Goal: Transaction & Acquisition: Purchase product/service

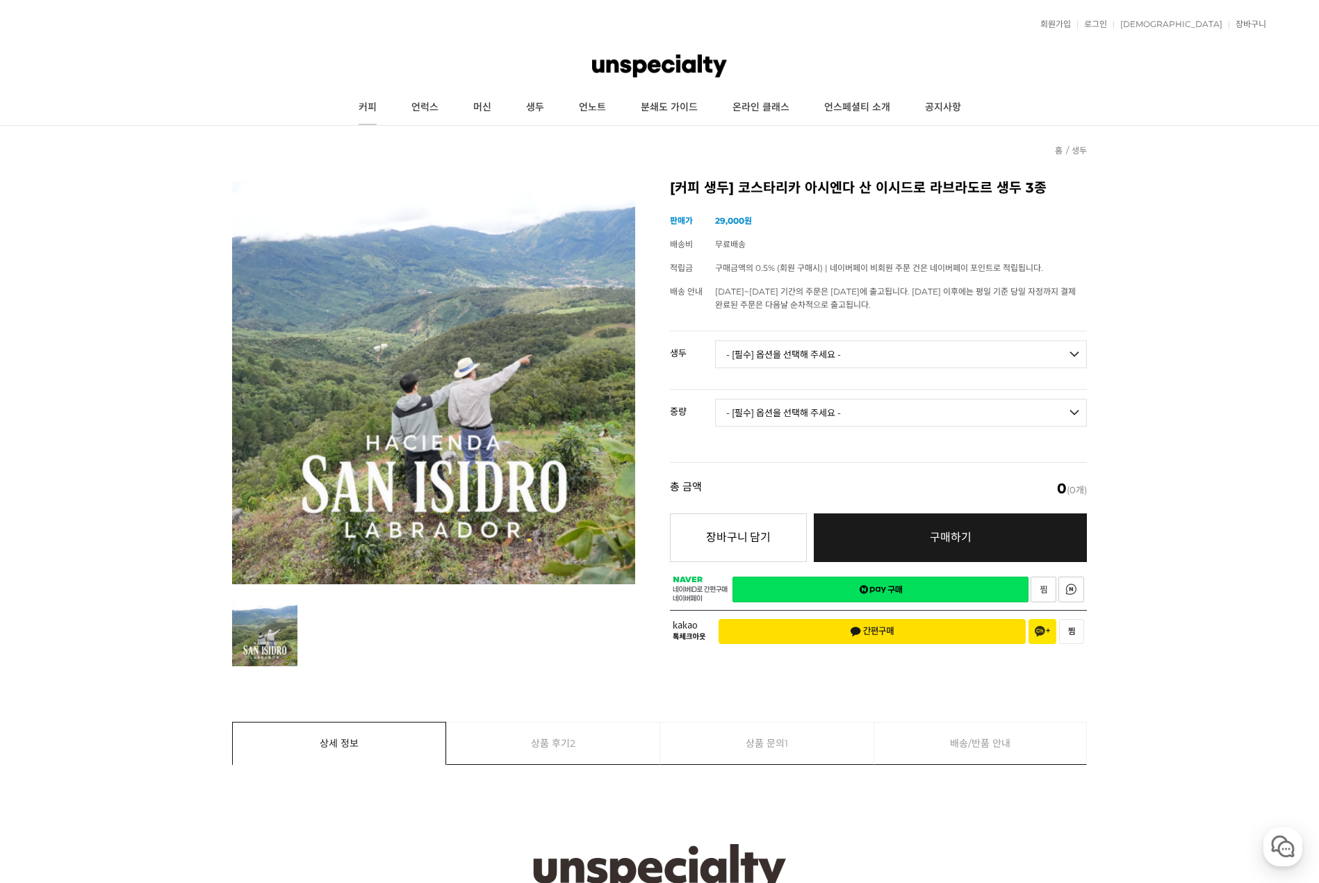
click at [372, 119] on link "커피" at bounding box center [367, 107] width 53 height 35
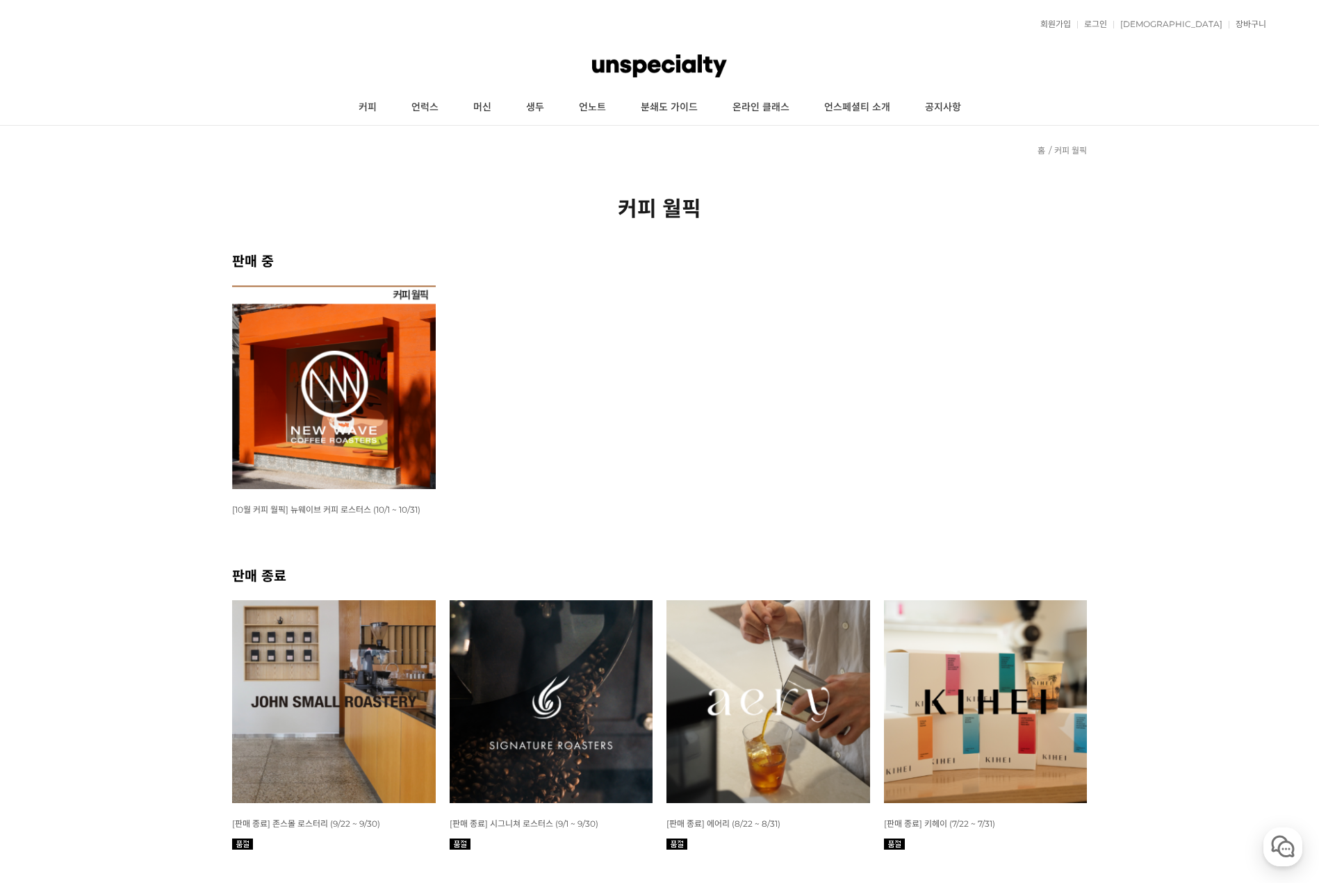
click at [406, 441] on img at bounding box center [334, 388] width 204 height 204
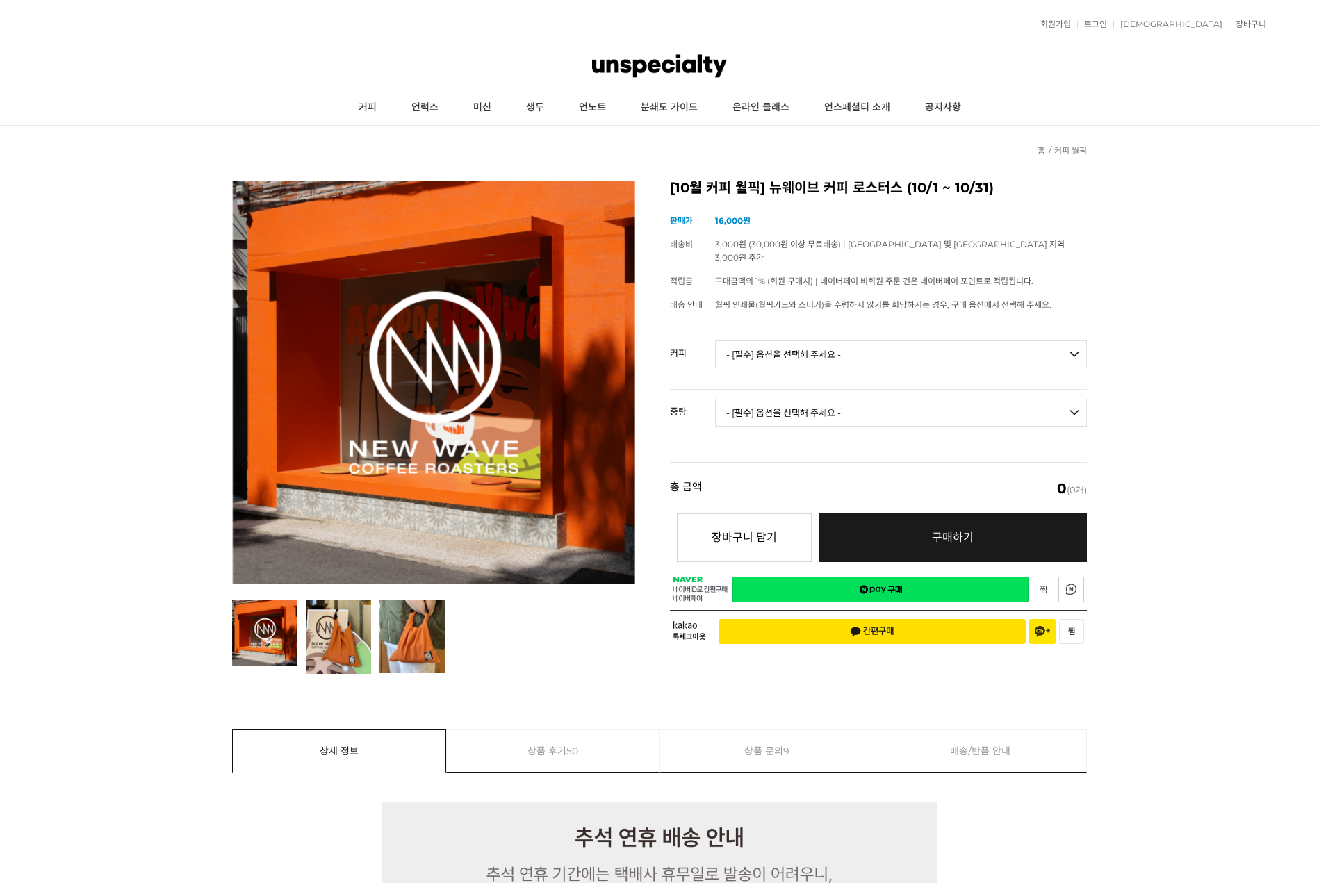
click at [828, 332] on td "- [필수] 옵션을 선택해 주세요 - ------------------- 언스페셜티 분쇄도 가이드 종이 받기 (주문 1건당 최대 1개 제공) …" at bounding box center [901, 361] width 372 height 58
click at [837, 341] on select "- [필수] 옵션을 선택해 주세요 - ------------------- 언스페셜티 분쇄도 가이드 종이 받기 (주문 1건당 최대 1개 제공) …" at bounding box center [901, 355] width 372 height 28
click at [1057, 270] on td "구매금액의 1% (회원 구매시) | 네이버페이 비회원 주문 건은 네이버페이 포인트로 적립됩니다." at bounding box center [901, 282] width 372 height 24
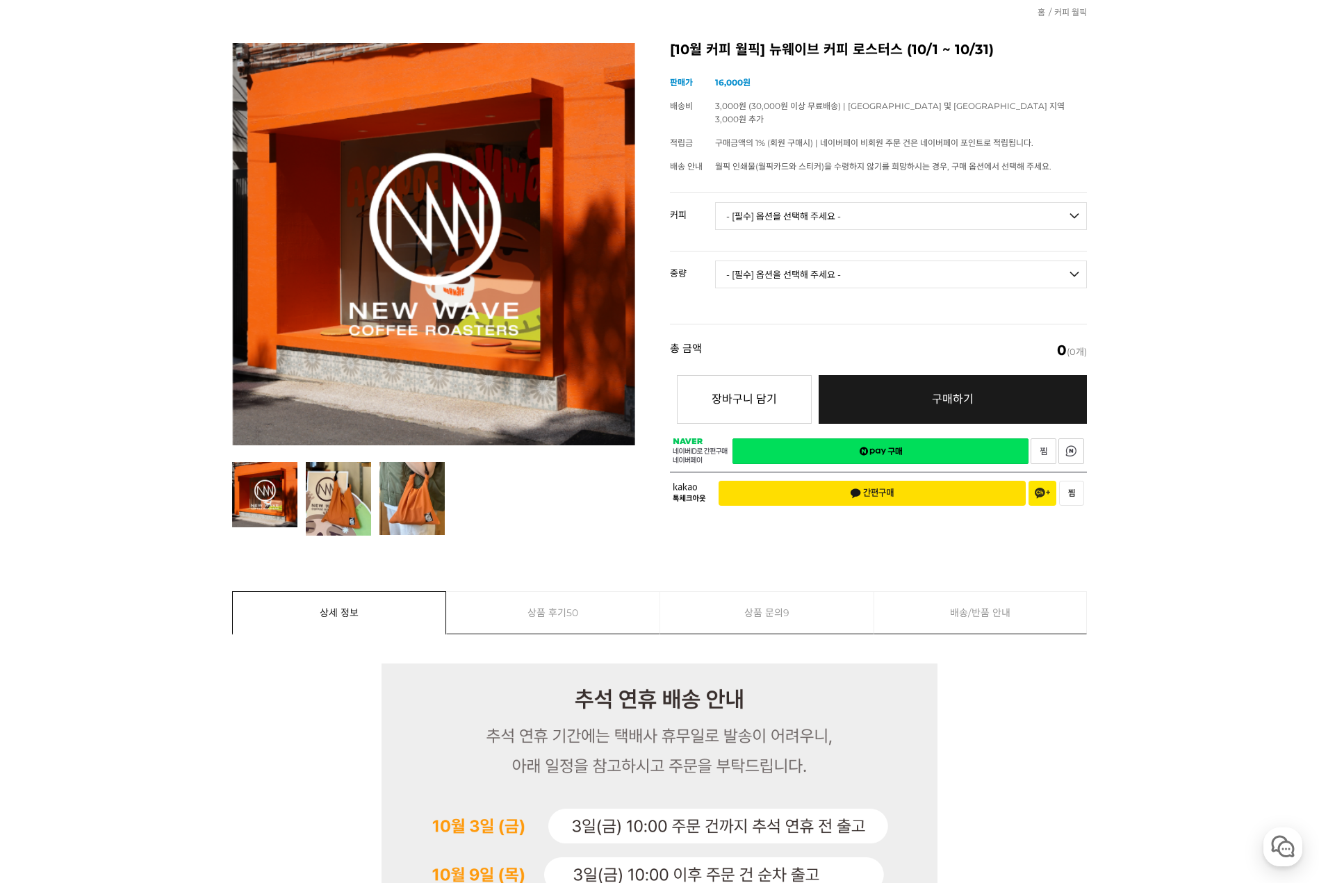
scroll to position [139, 0]
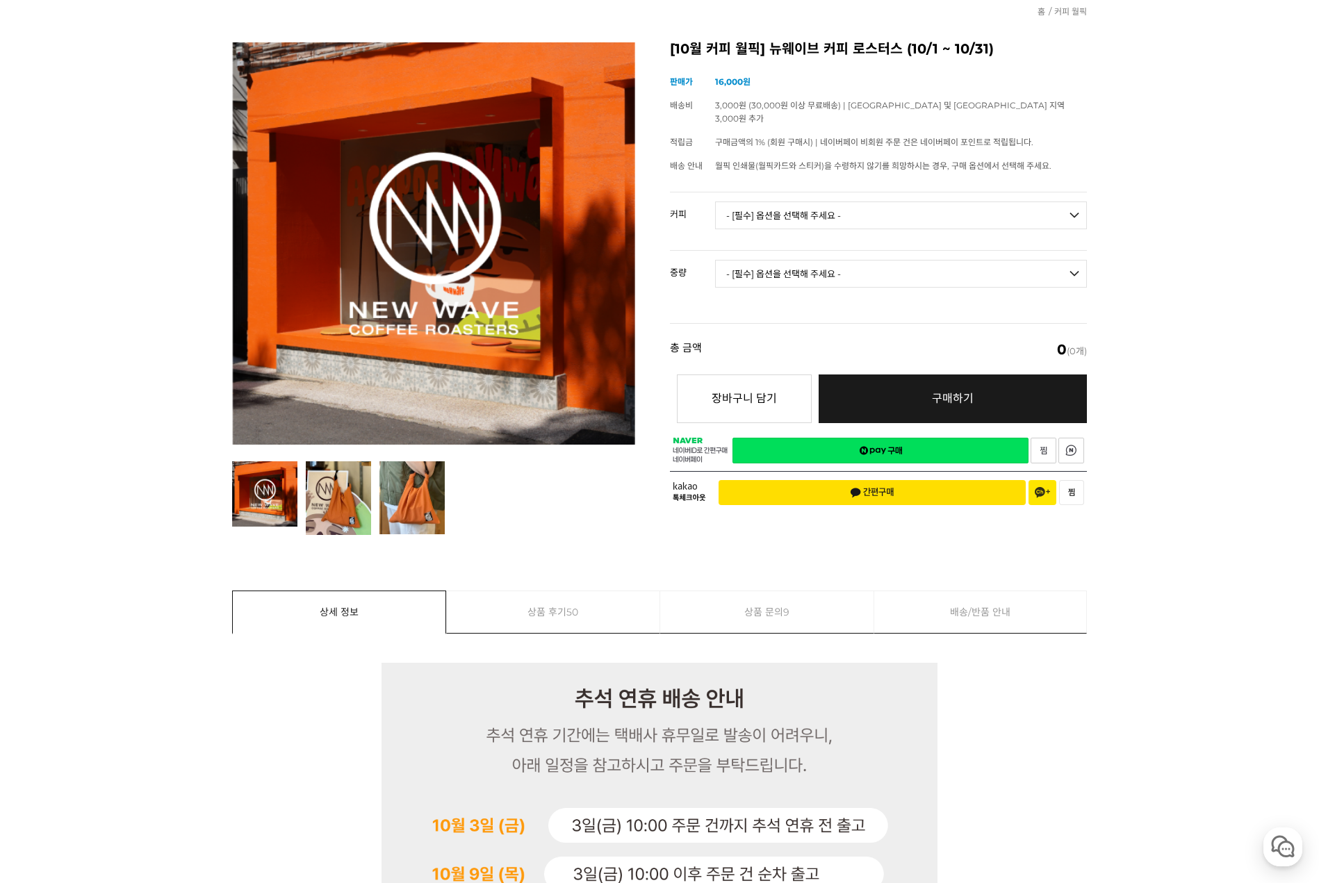
click at [834, 267] on select "- [필수] 옵션을 선택해 주세요 - -------------------" at bounding box center [901, 274] width 372 height 28
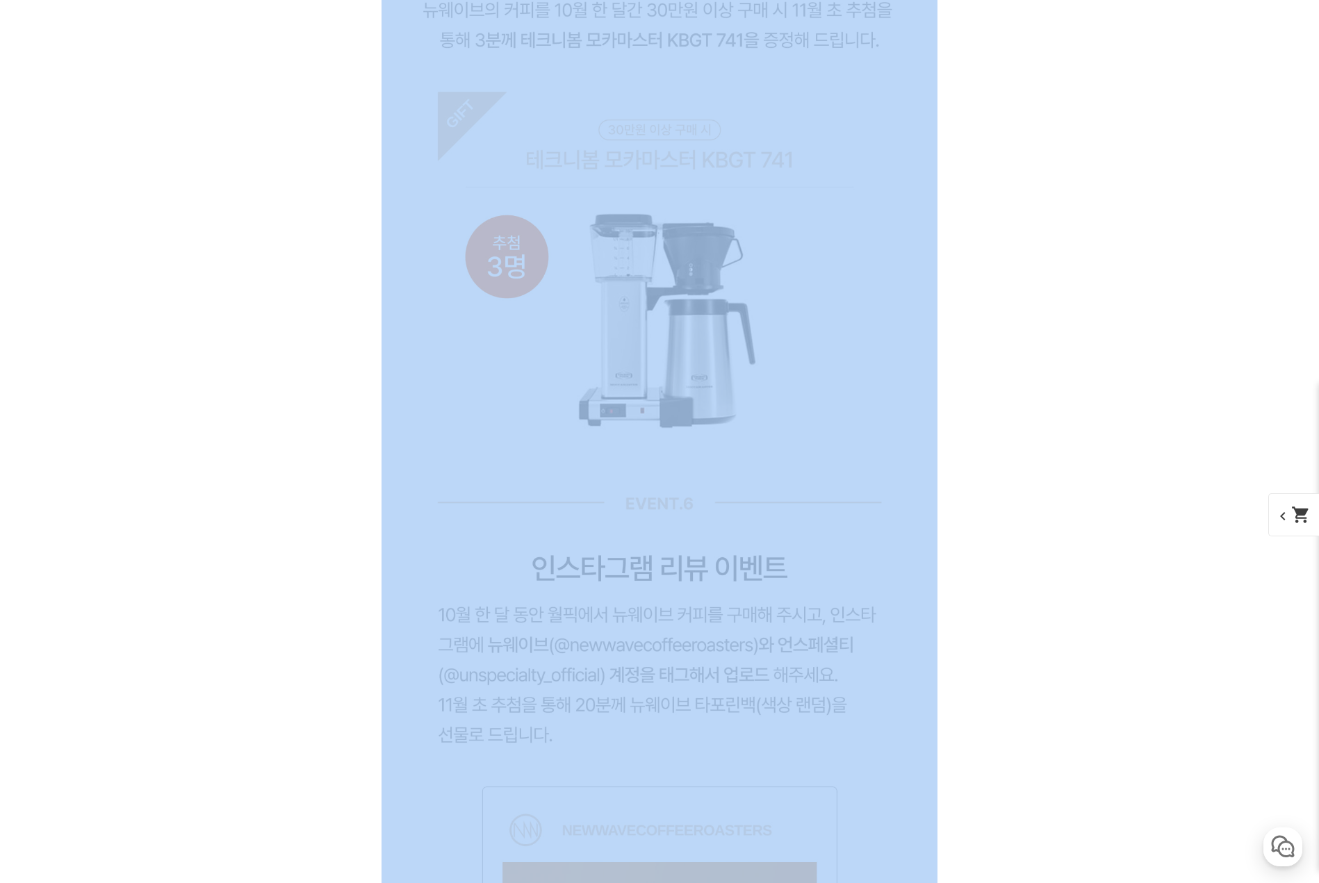
scroll to position [13213, 0]
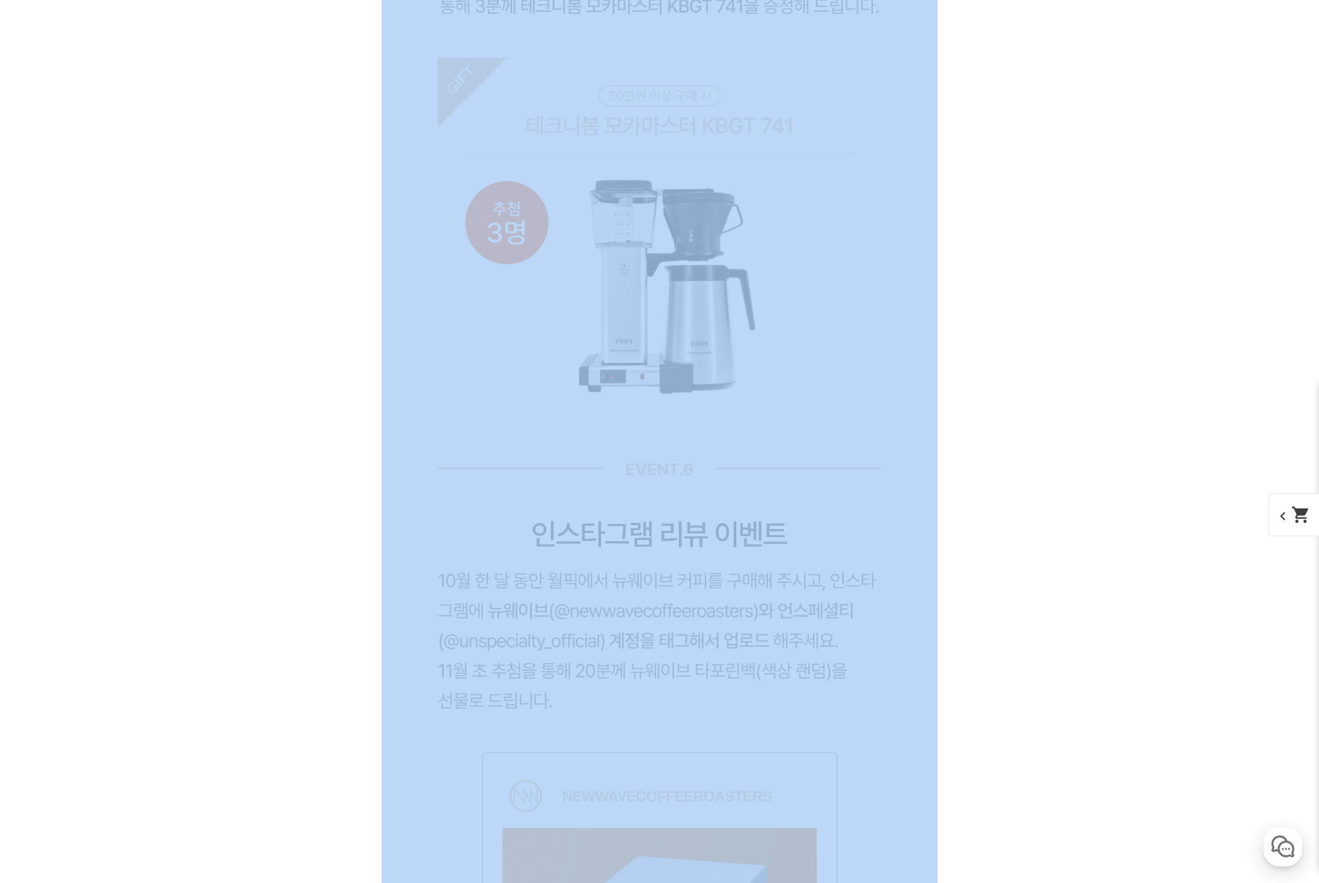
drag, startPoint x: 1318, startPoint y: 621, endPoint x: 1325, endPoint y: 789, distance: 169.0
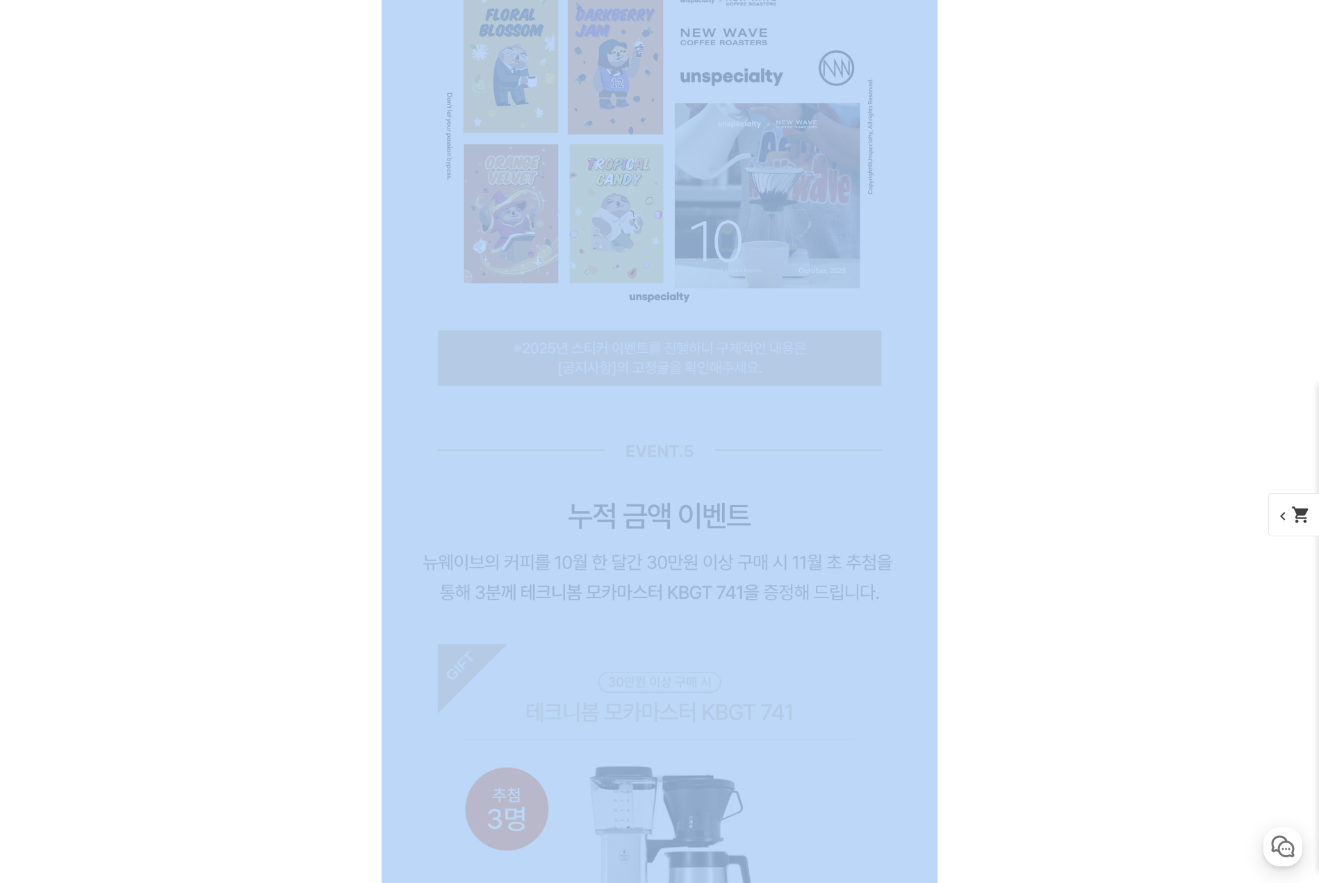
scroll to position [12844, 0]
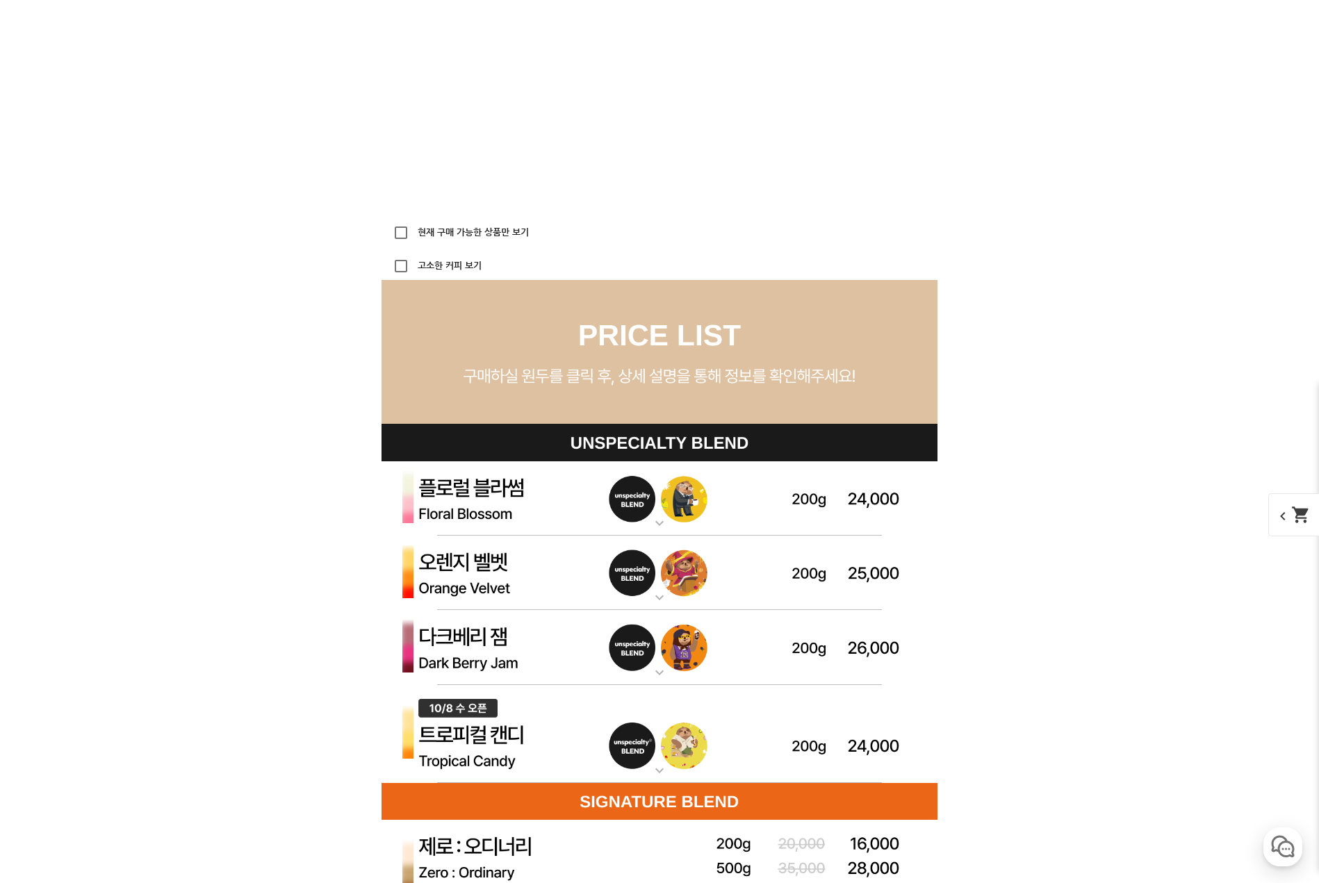
scroll to position [3949, 0]
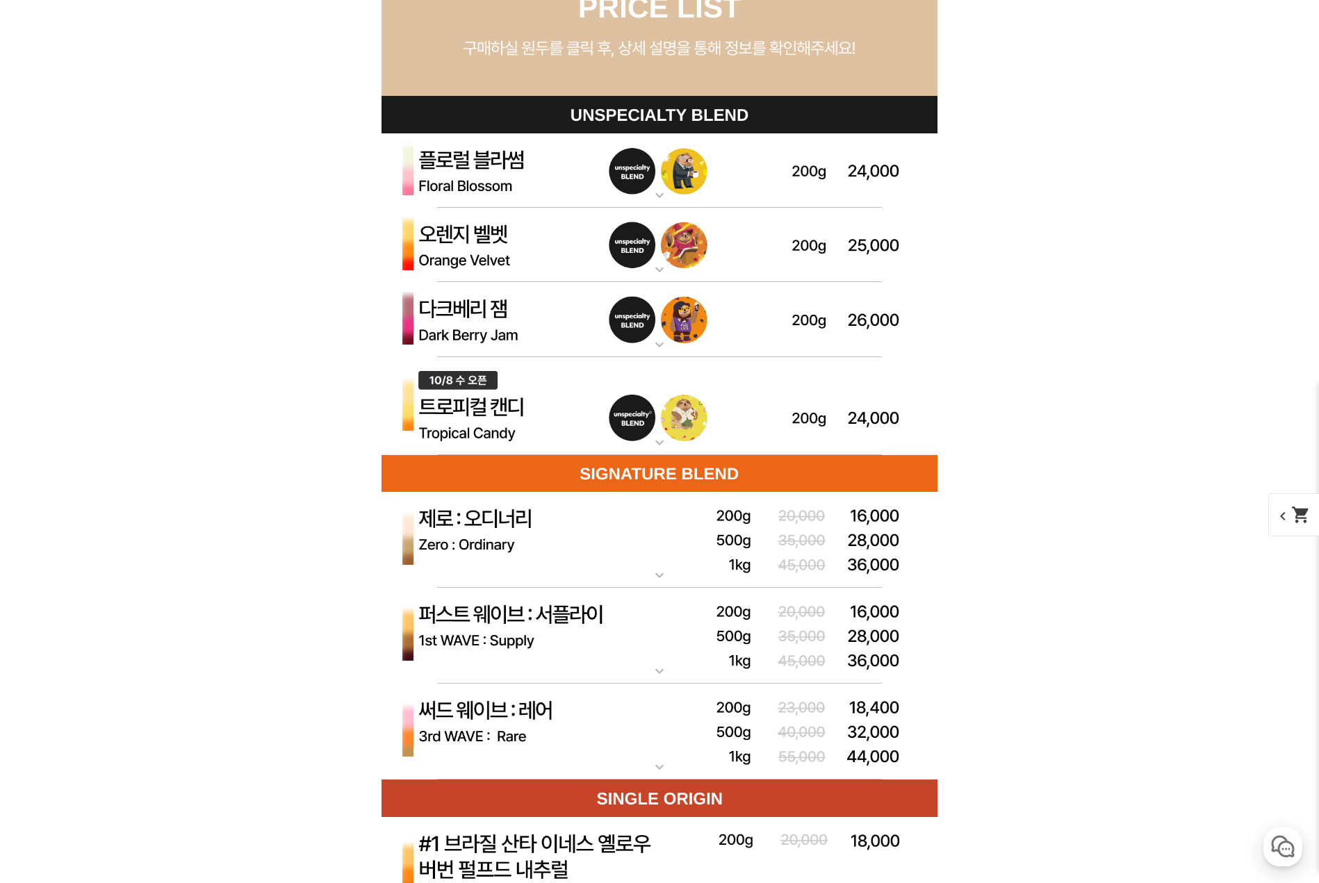
click at [571, 727] on img at bounding box center [660, 732] width 556 height 97
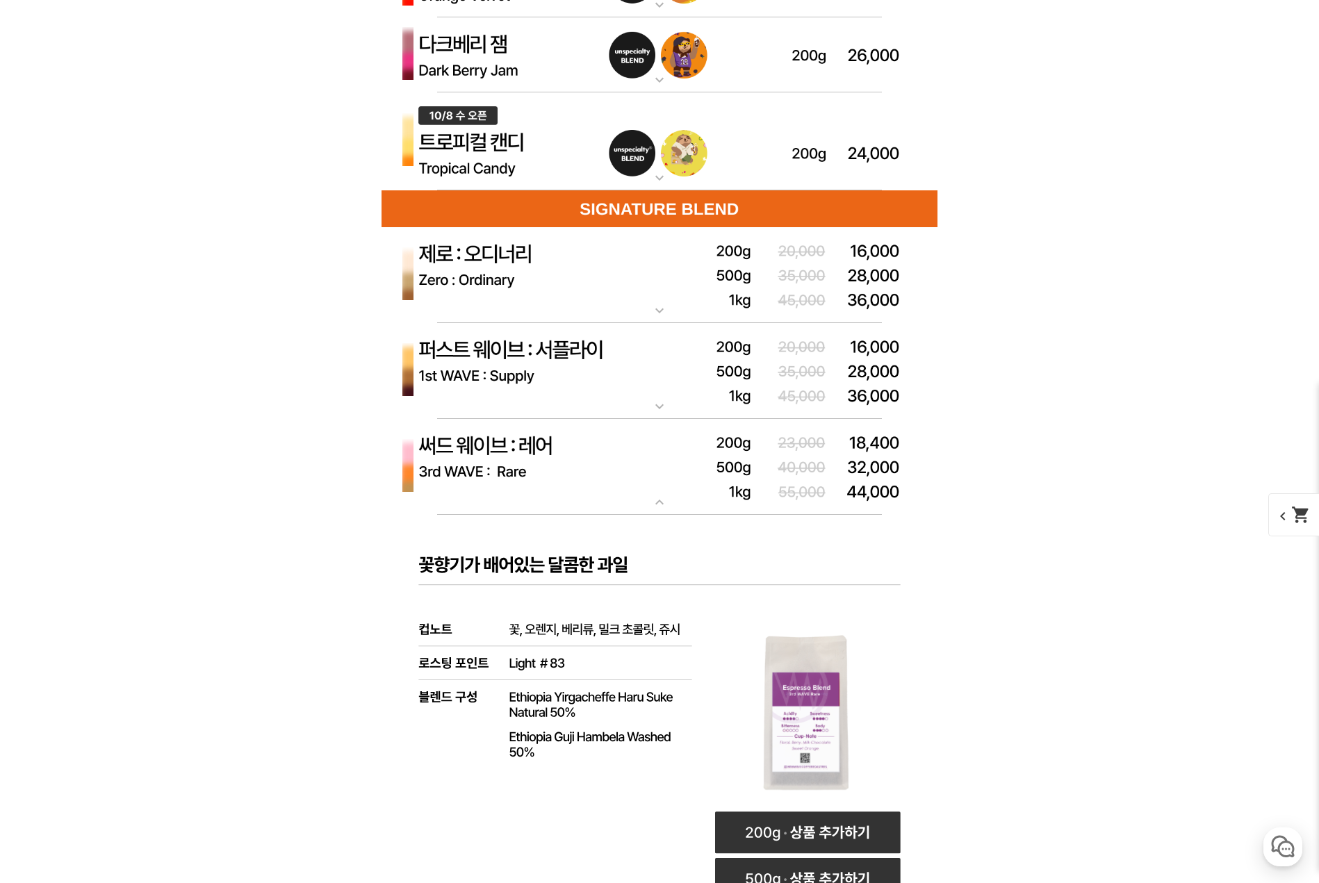
scroll to position [4227, 0]
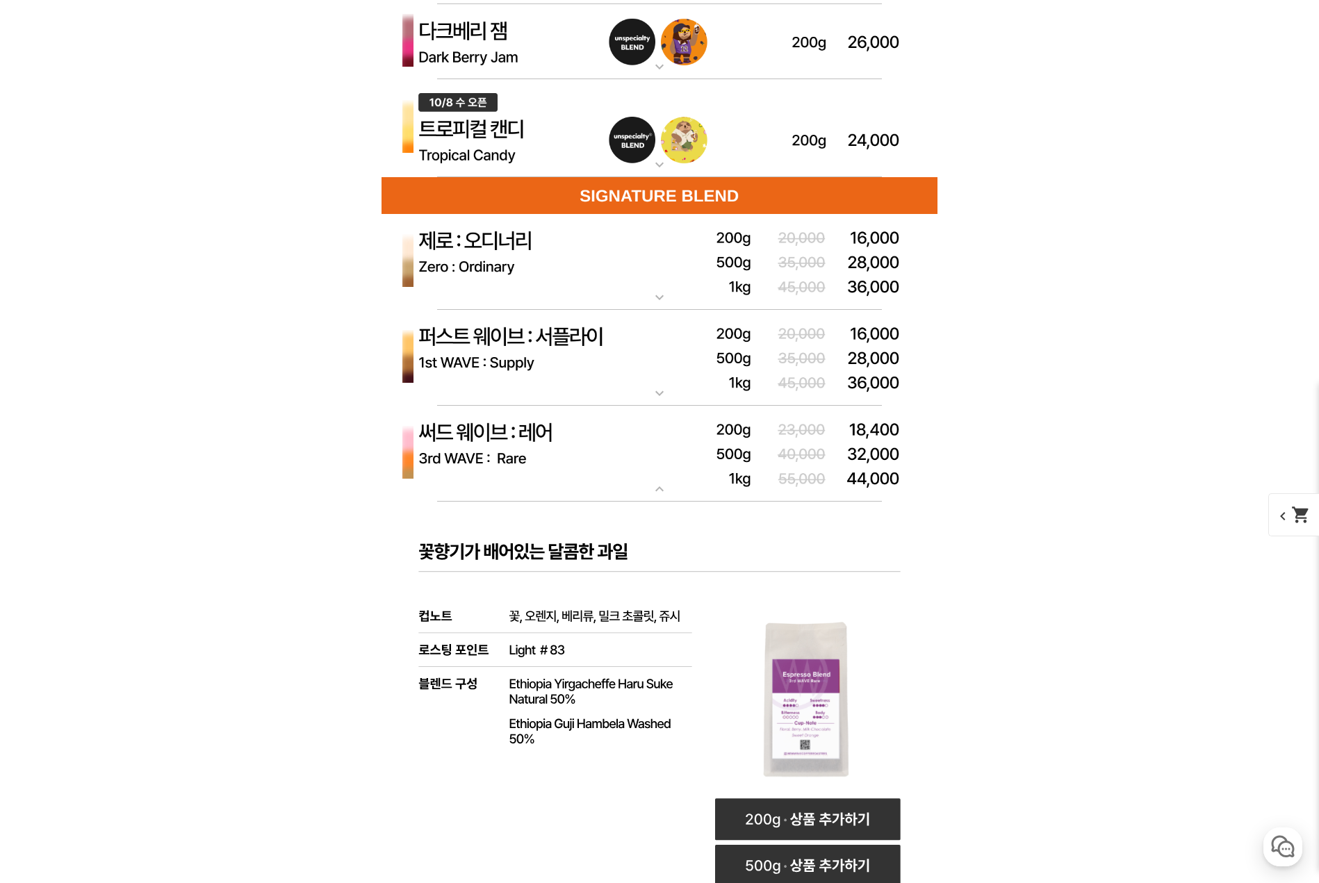
click at [627, 449] on img at bounding box center [660, 454] width 556 height 97
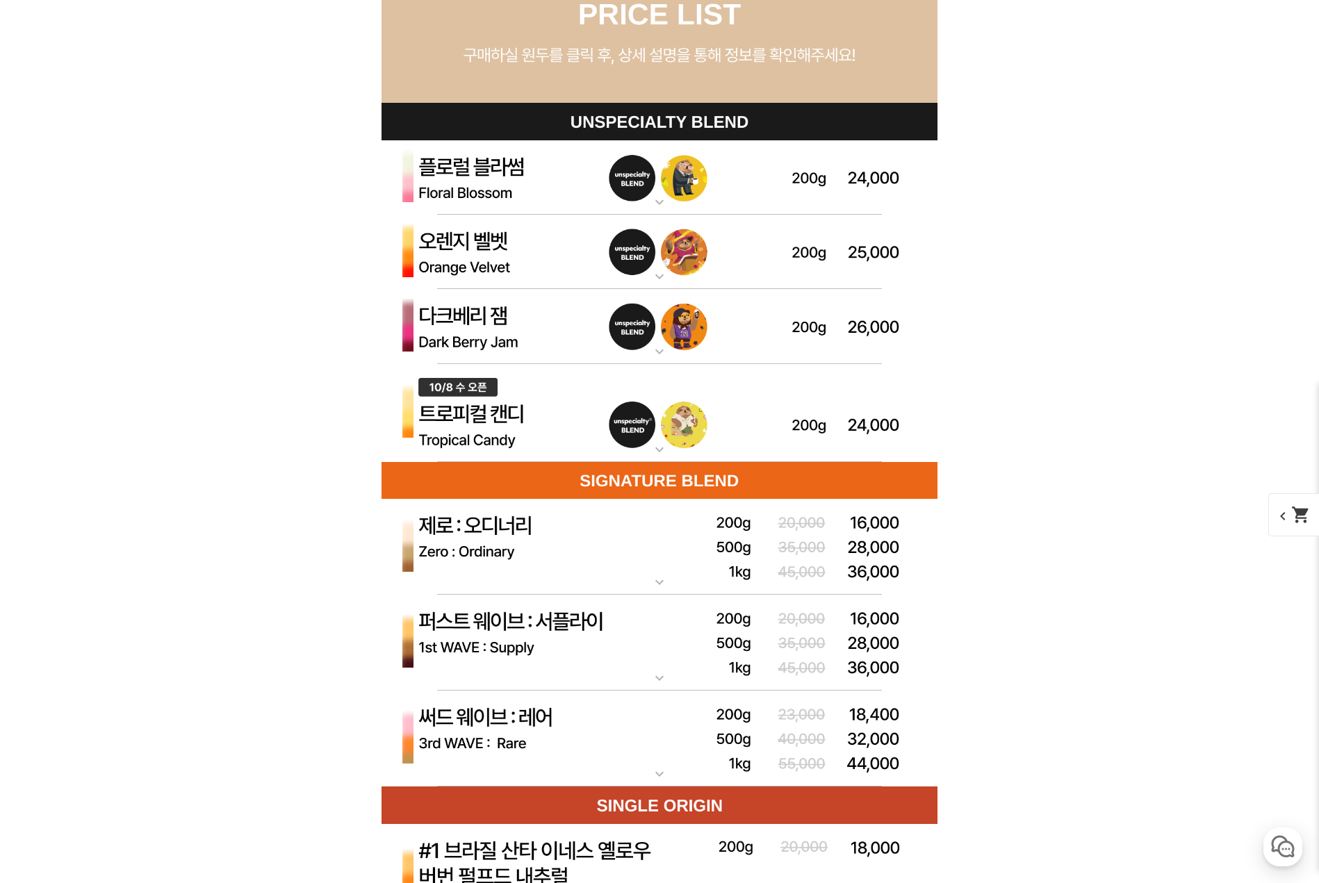
scroll to position [3879, 0]
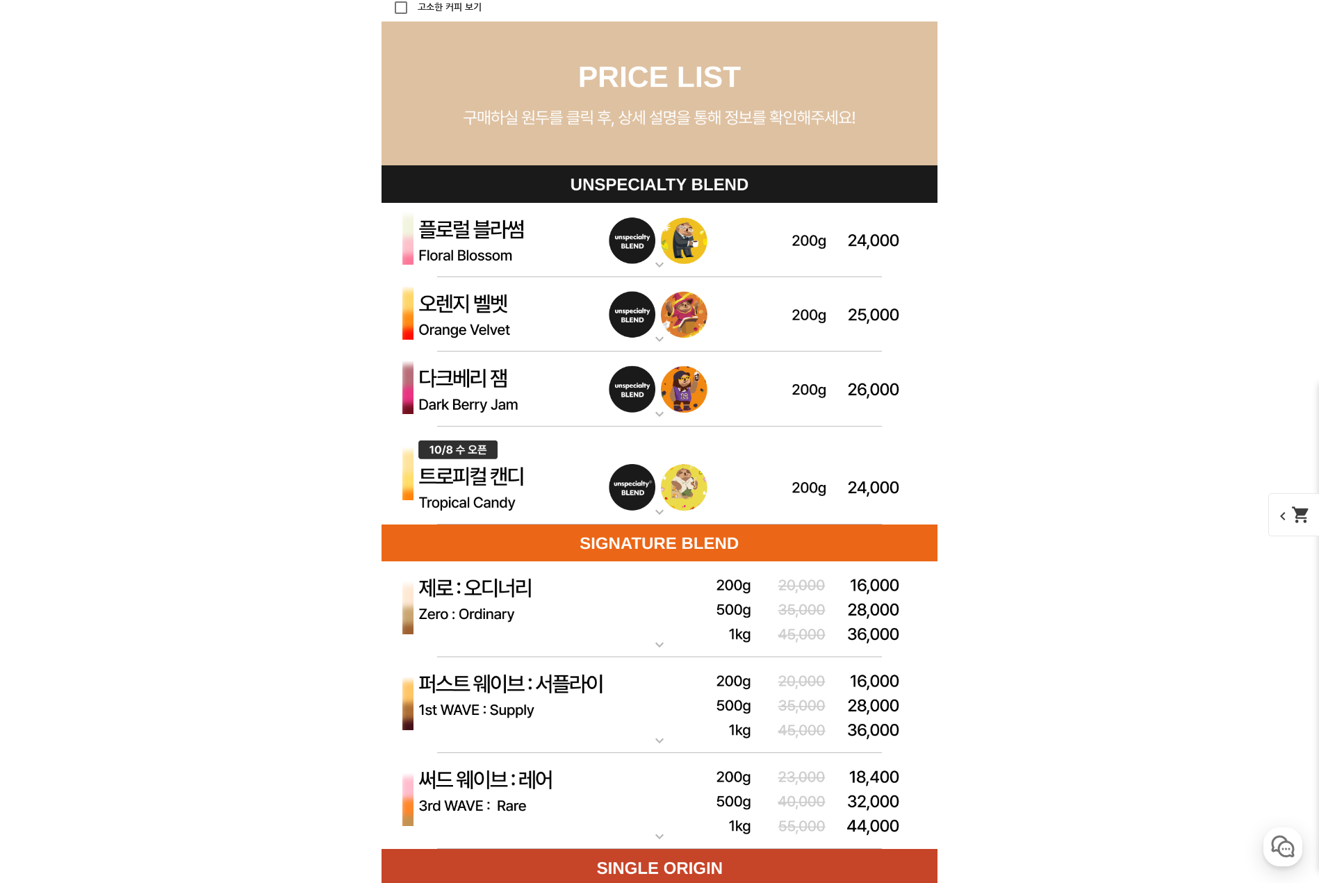
click at [524, 493] on img at bounding box center [660, 476] width 556 height 99
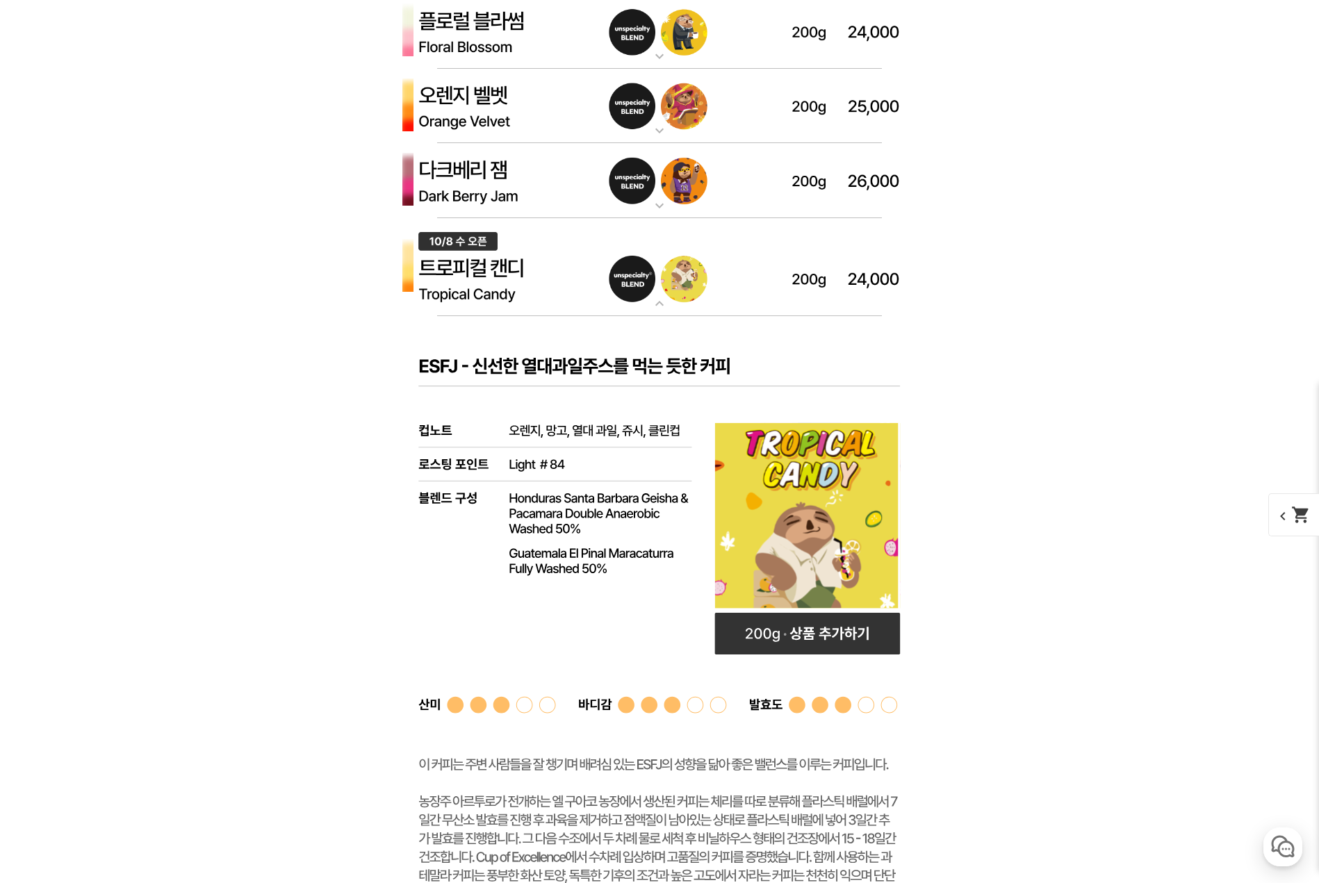
scroll to position [0, 0]
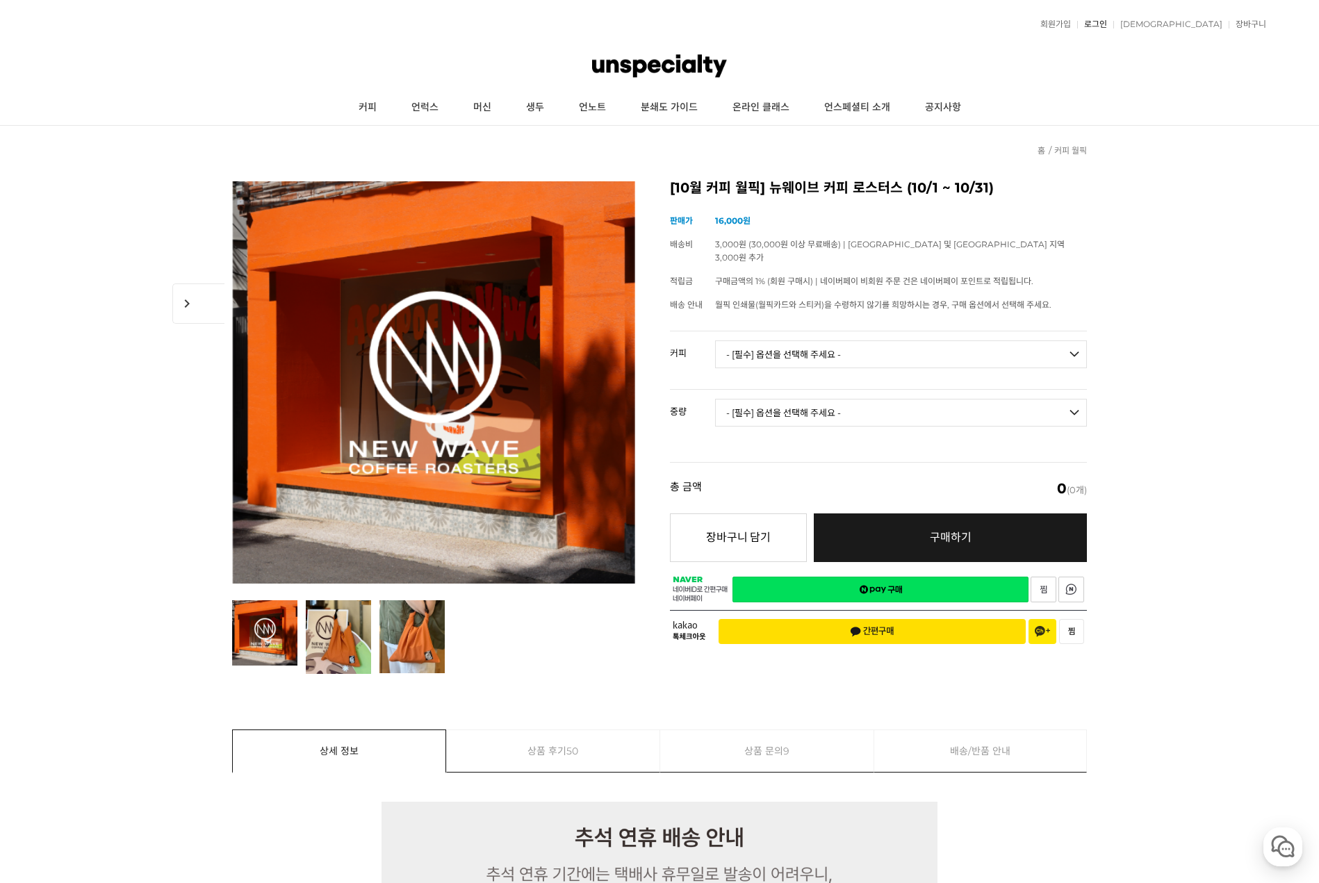
click at [1107, 21] on link "로그인" at bounding box center [1092, 24] width 30 height 8
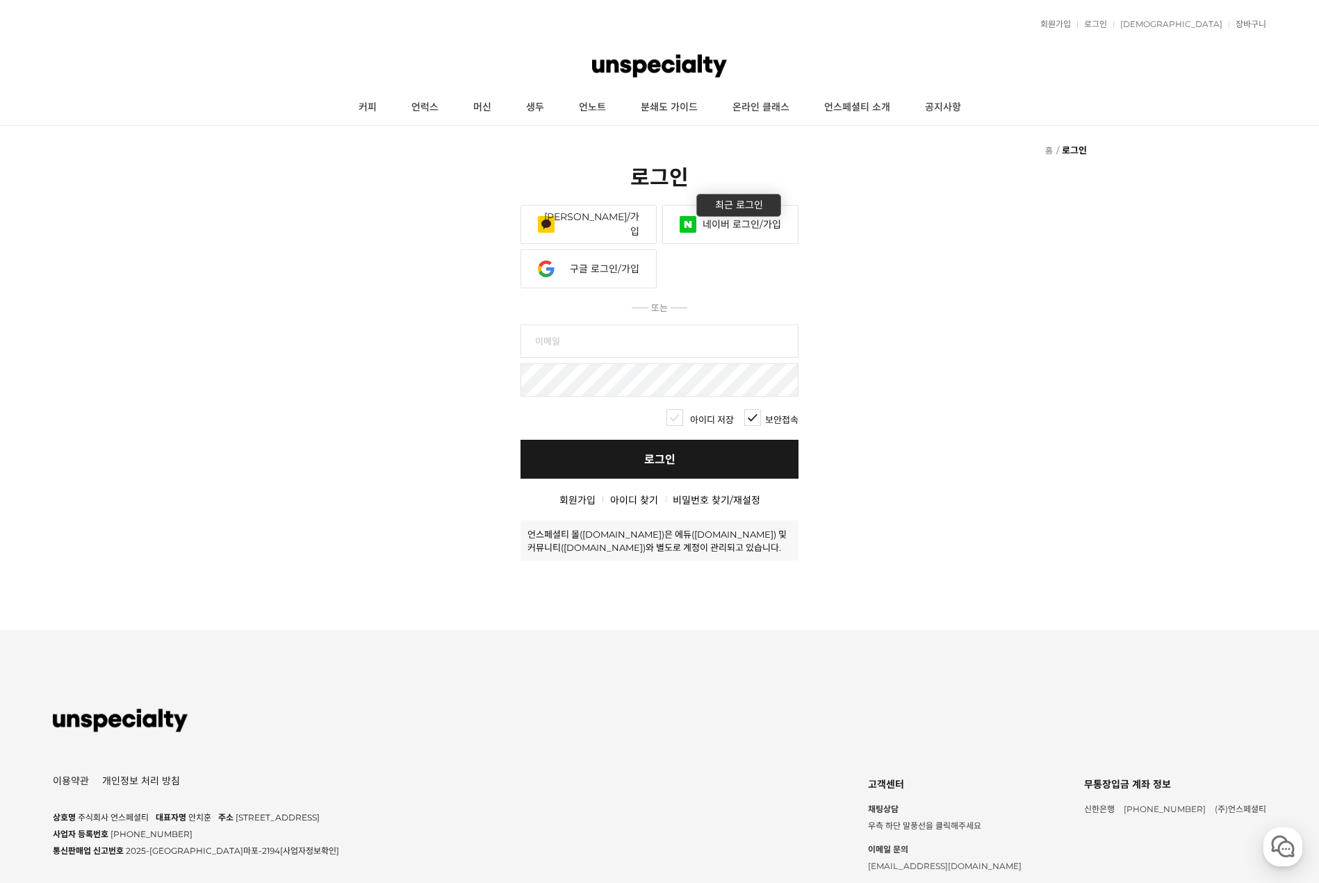
click at [722, 223] on link "네이버 로그인/가입" at bounding box center [730, 224] width 136 height 39
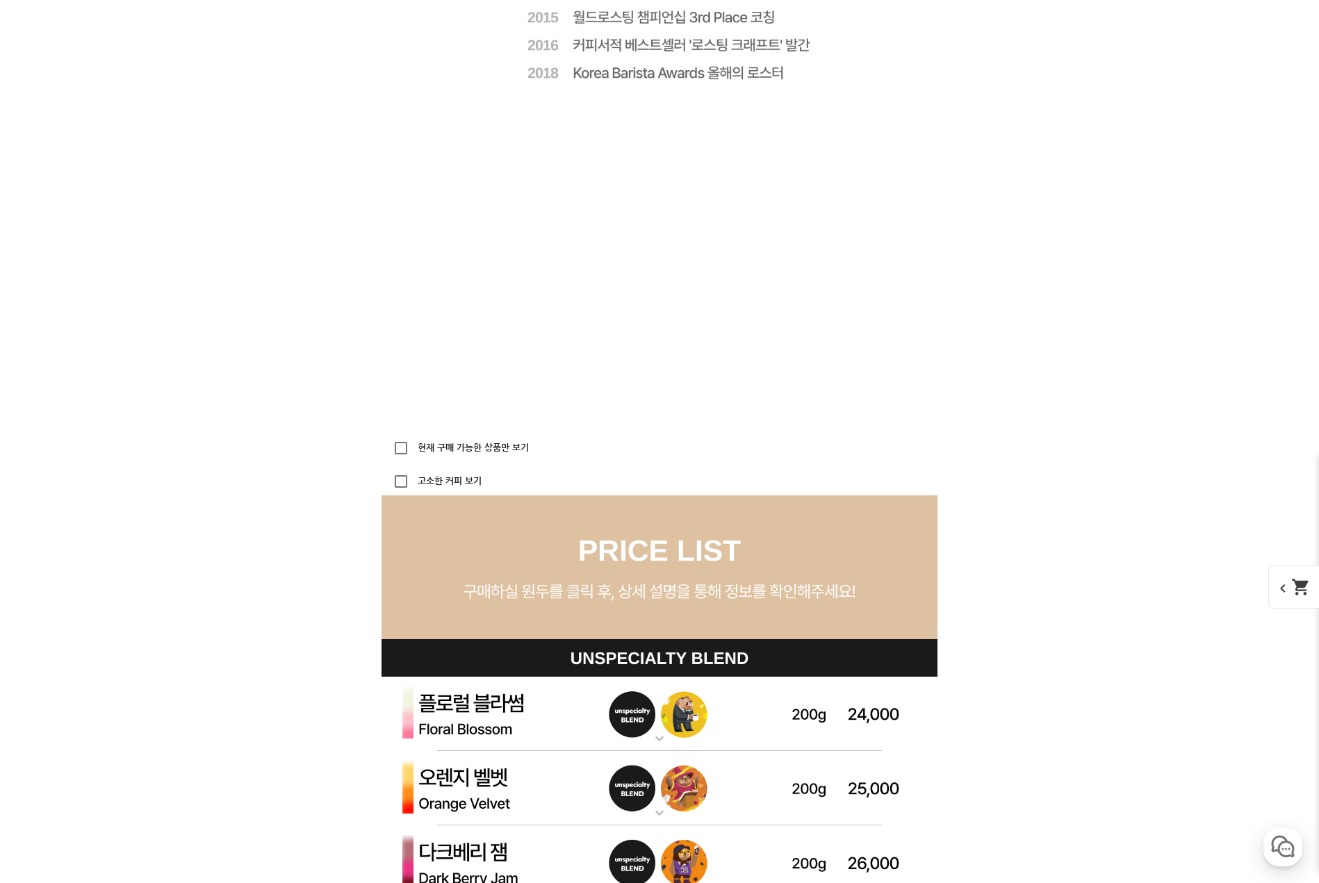
scroll to position [3892, 0]
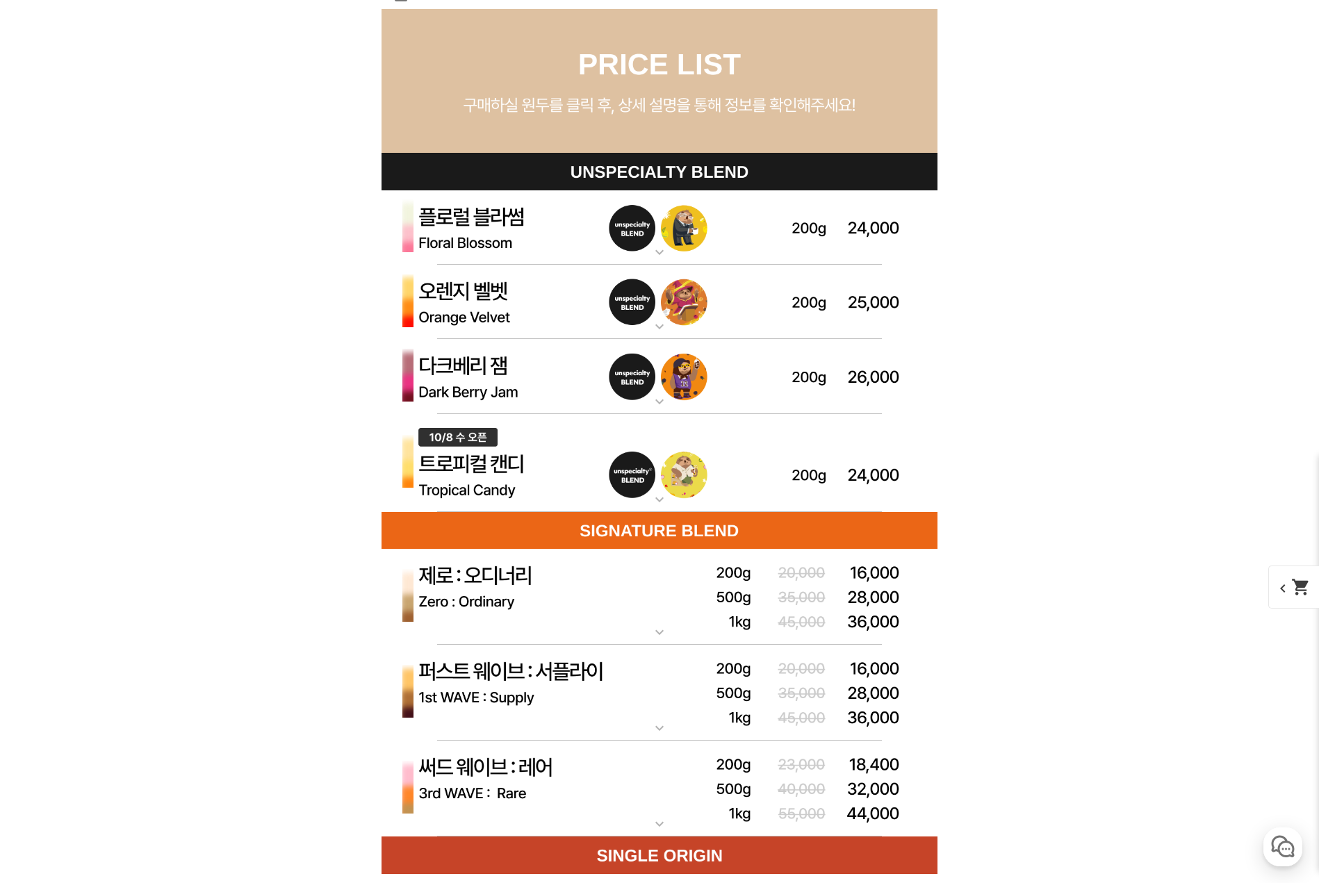
click at [646, 245] on mat-icon "expand_more" at bounding box center [660, 252] width 28 height 17
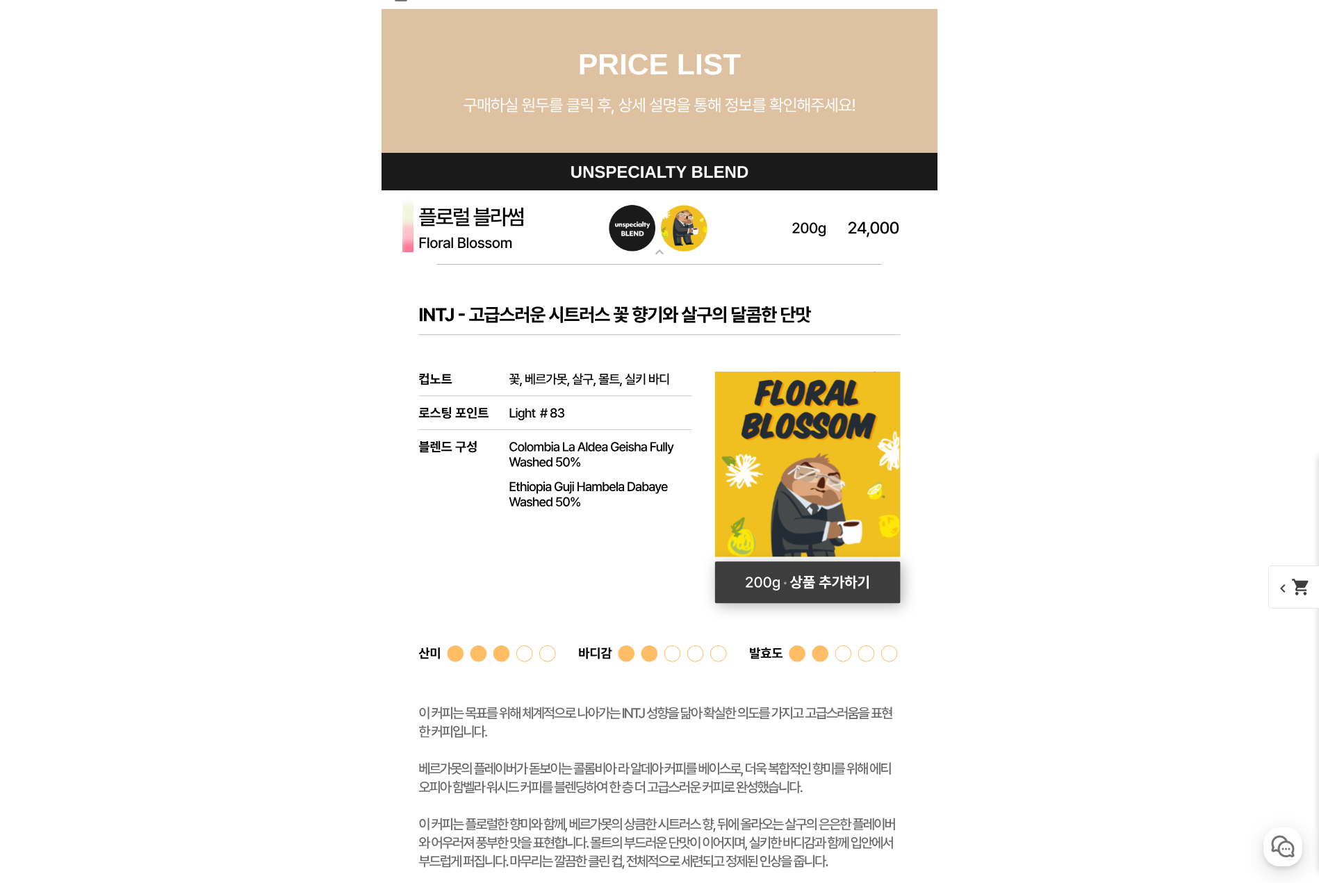
click at [887, 583] on rect at bounding box center [808, 583] width 186 height 42
select select "플로럴 블라썸 (언스페셜티 블렌드)"
select select "200g"
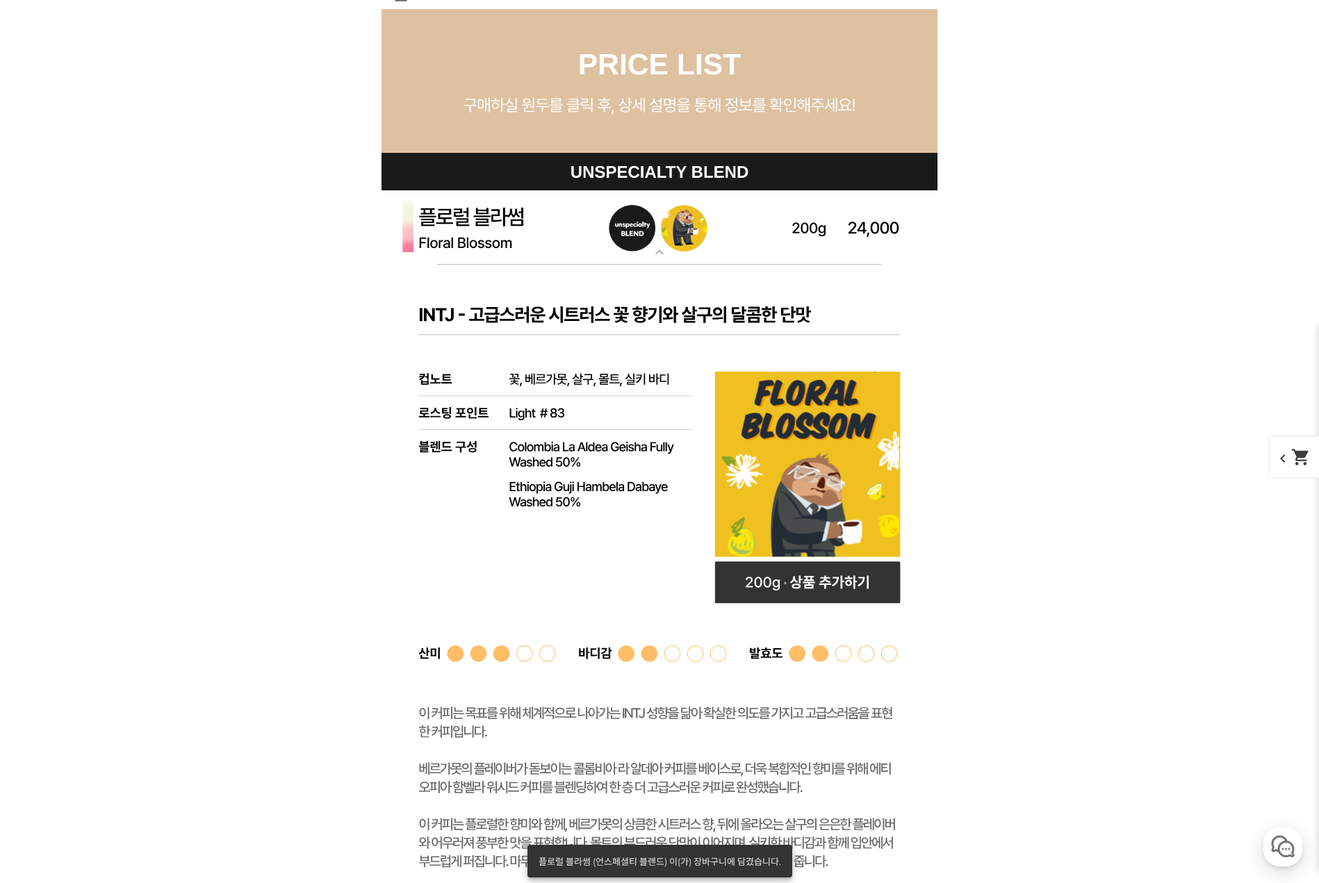
click at [754, 231] on img at bounding box center [660, 227] width 556 height 75
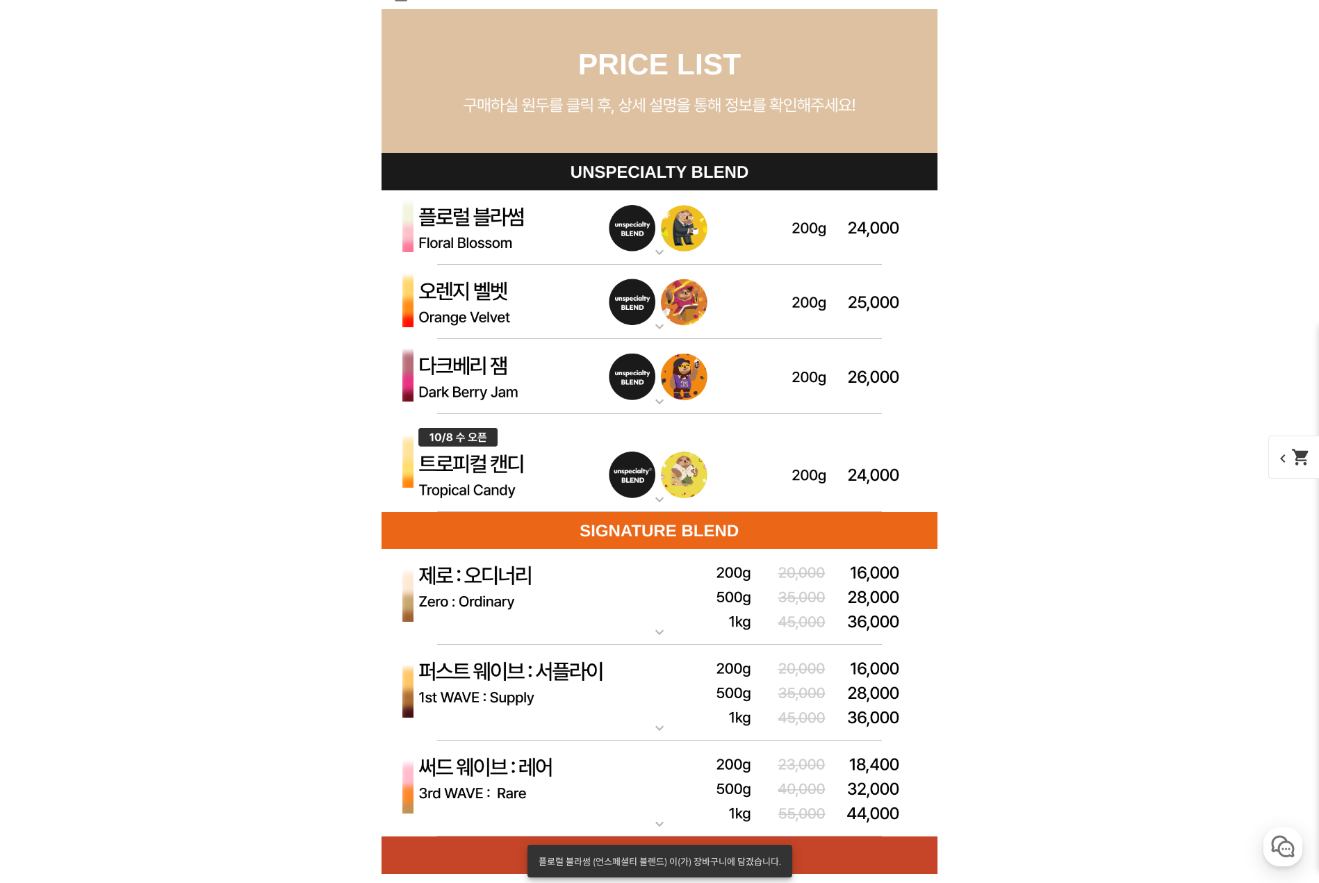
click at [755, 308] on img at bounding box center [660, 302] width 556 height 75
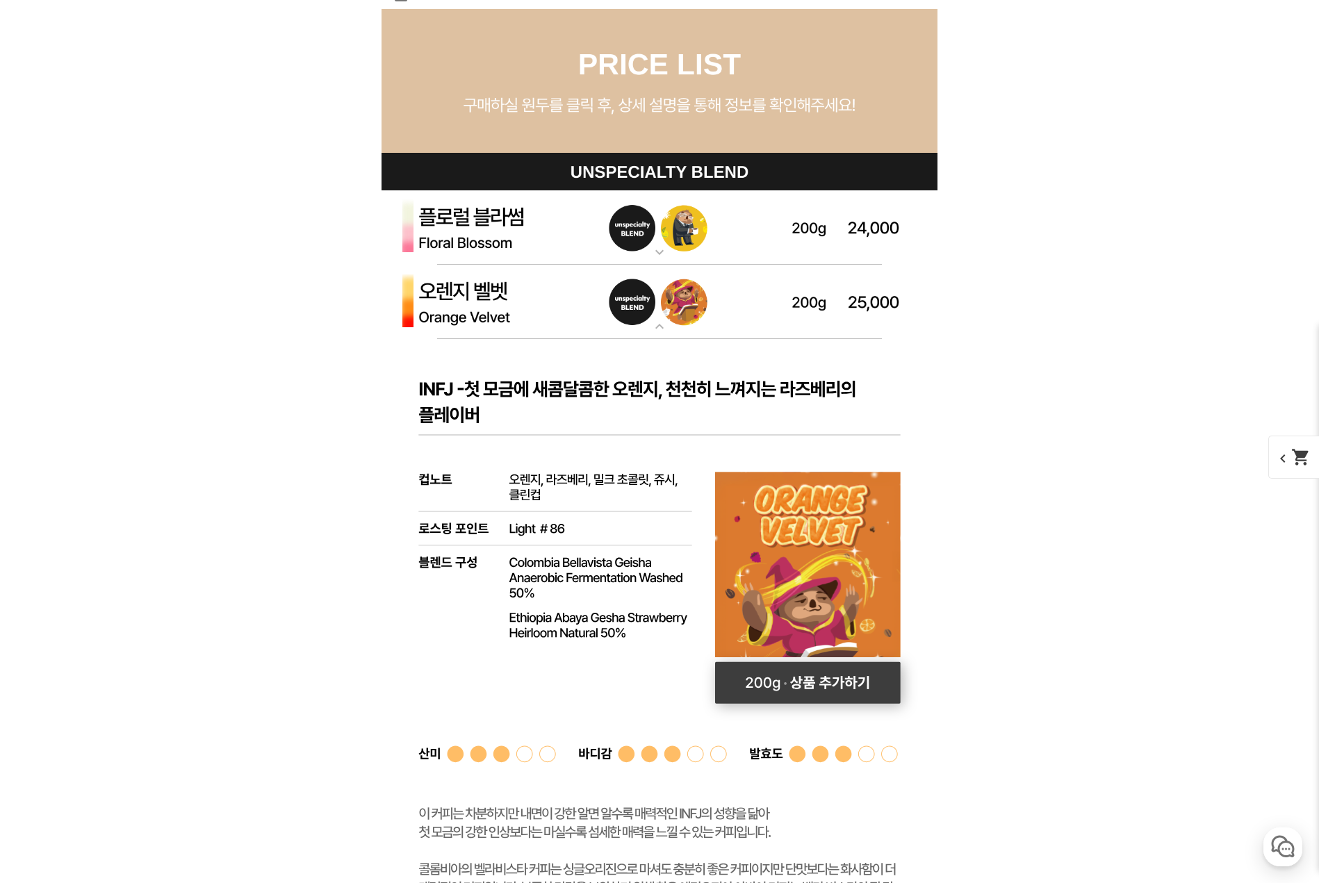
click at [849, 676] on rect at bounding box center [808, 683] width 186 height 42
click at [705, 308] on img at bounding box center [660, 302] width 556 height 75
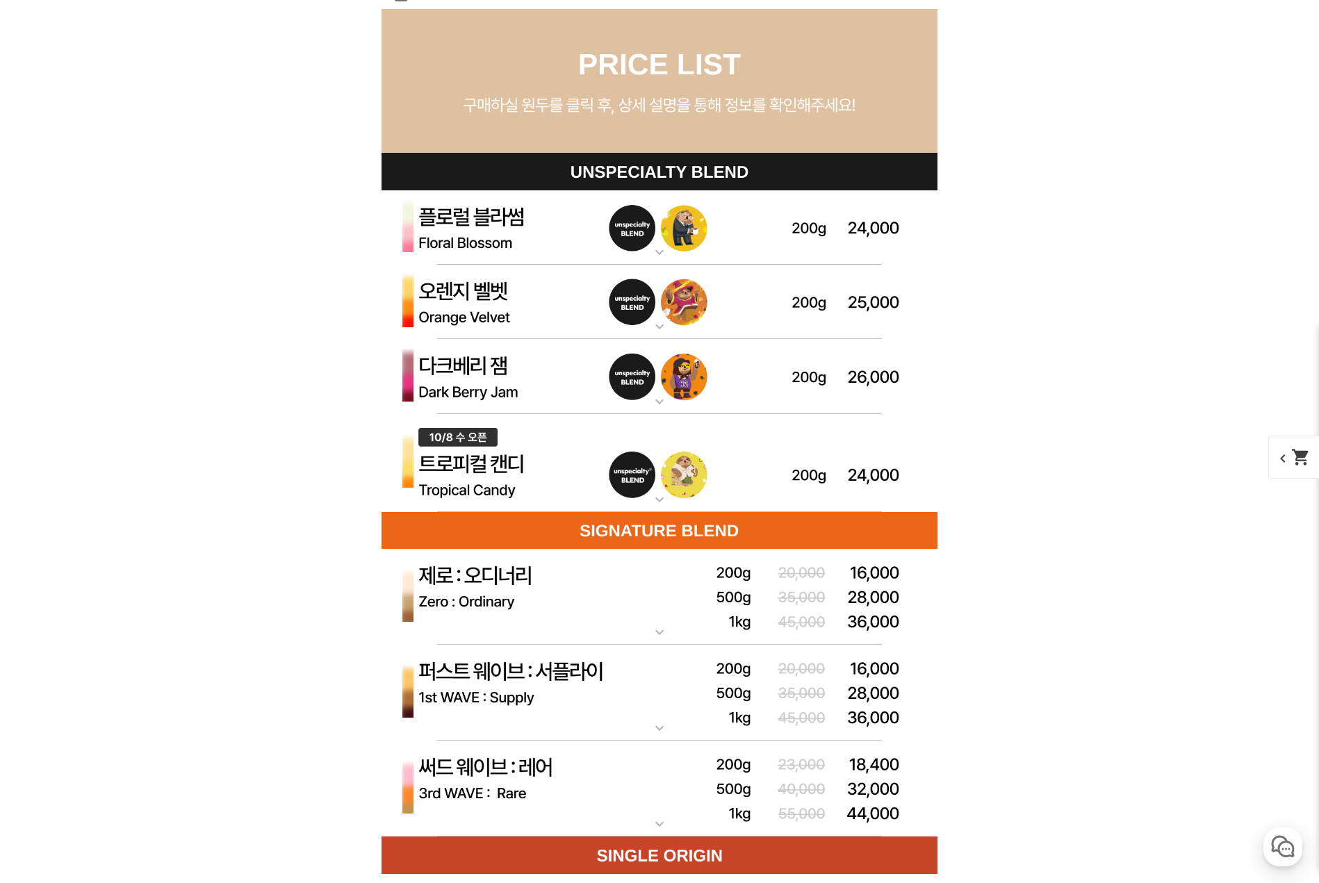
click at [649, 391] on img at bounding box center [660, 376] width 556 height 75
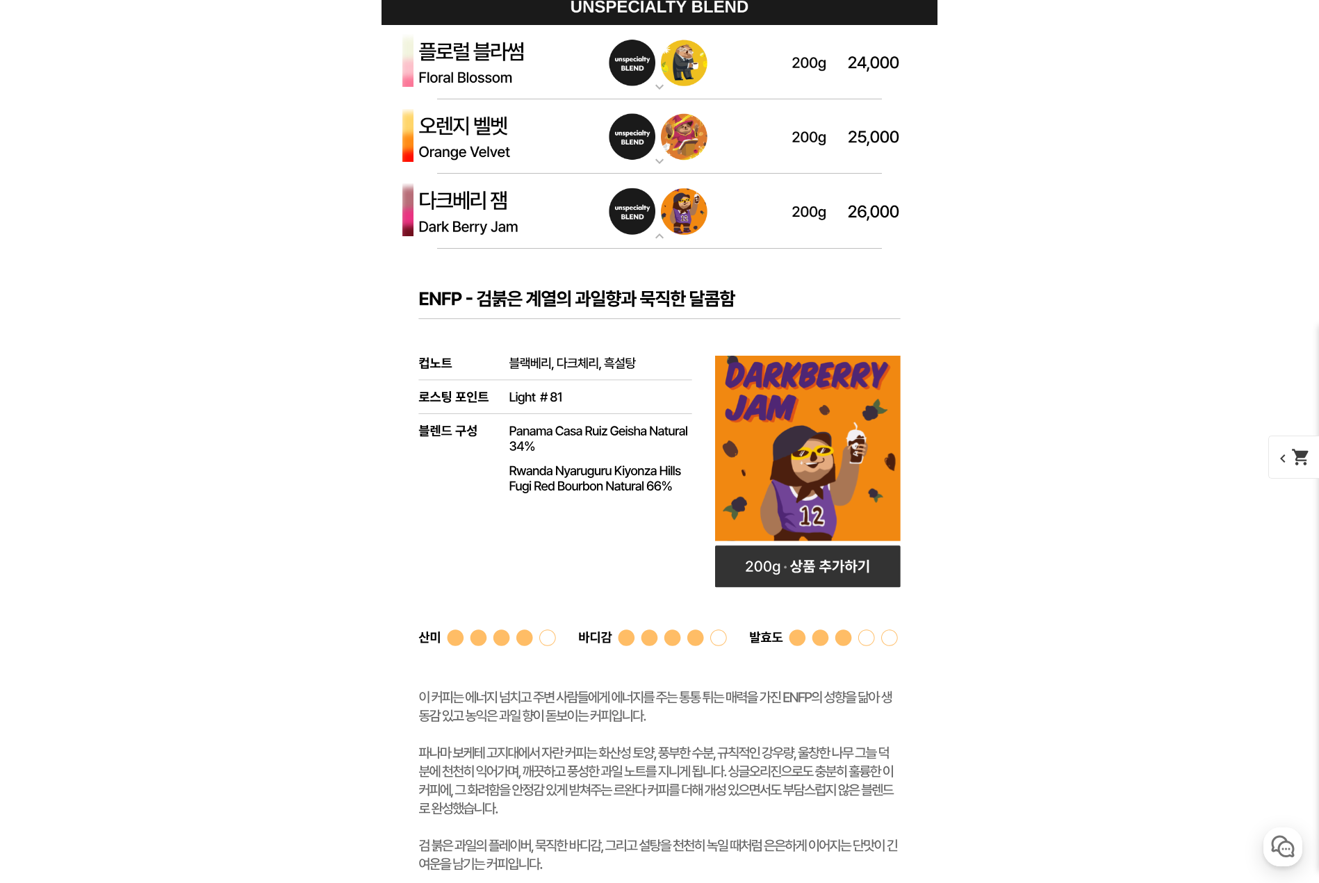
scroll to position [4031, 0]
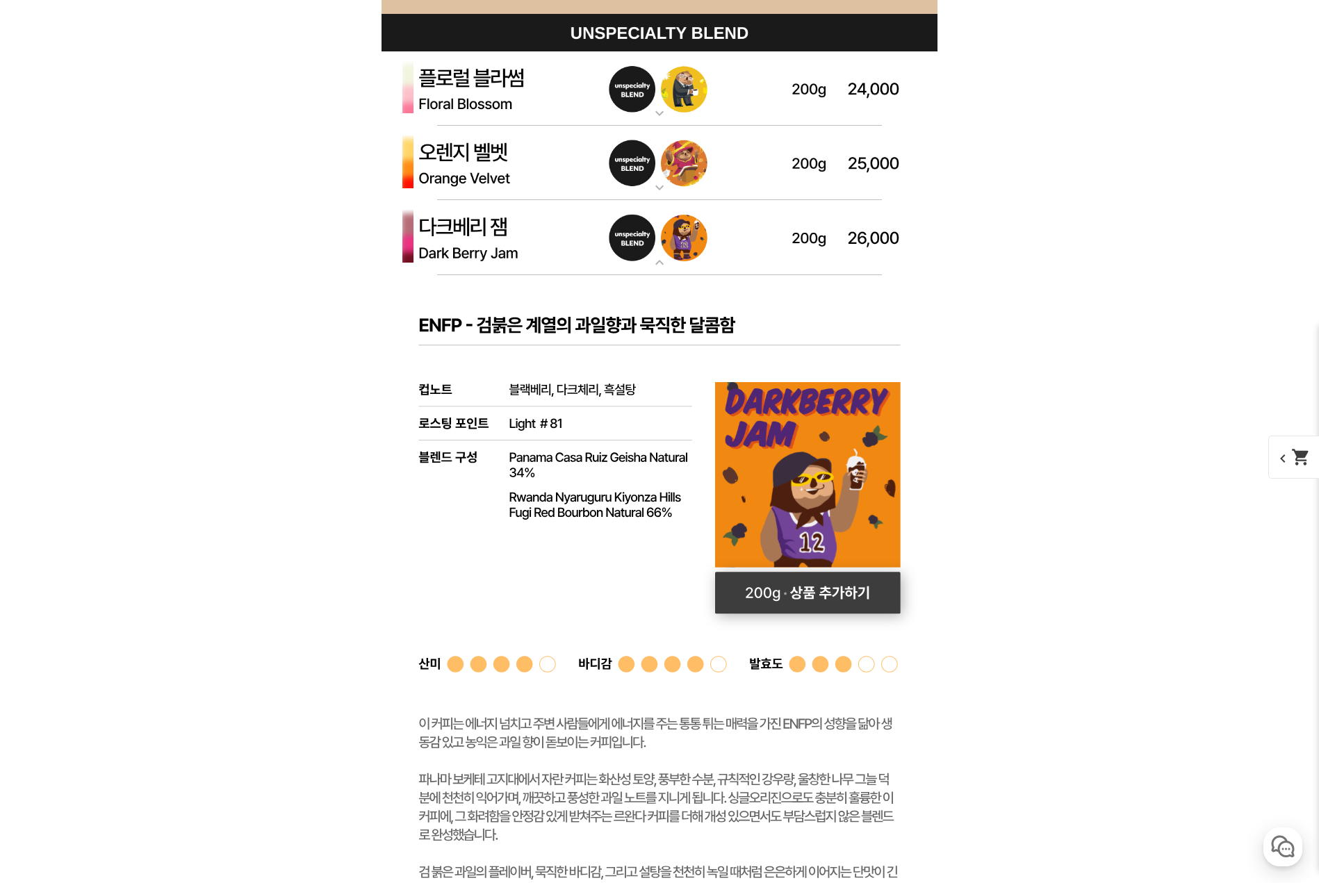
click at [841, 596] on rect at bounding box center [808, 593] width 186 height 42
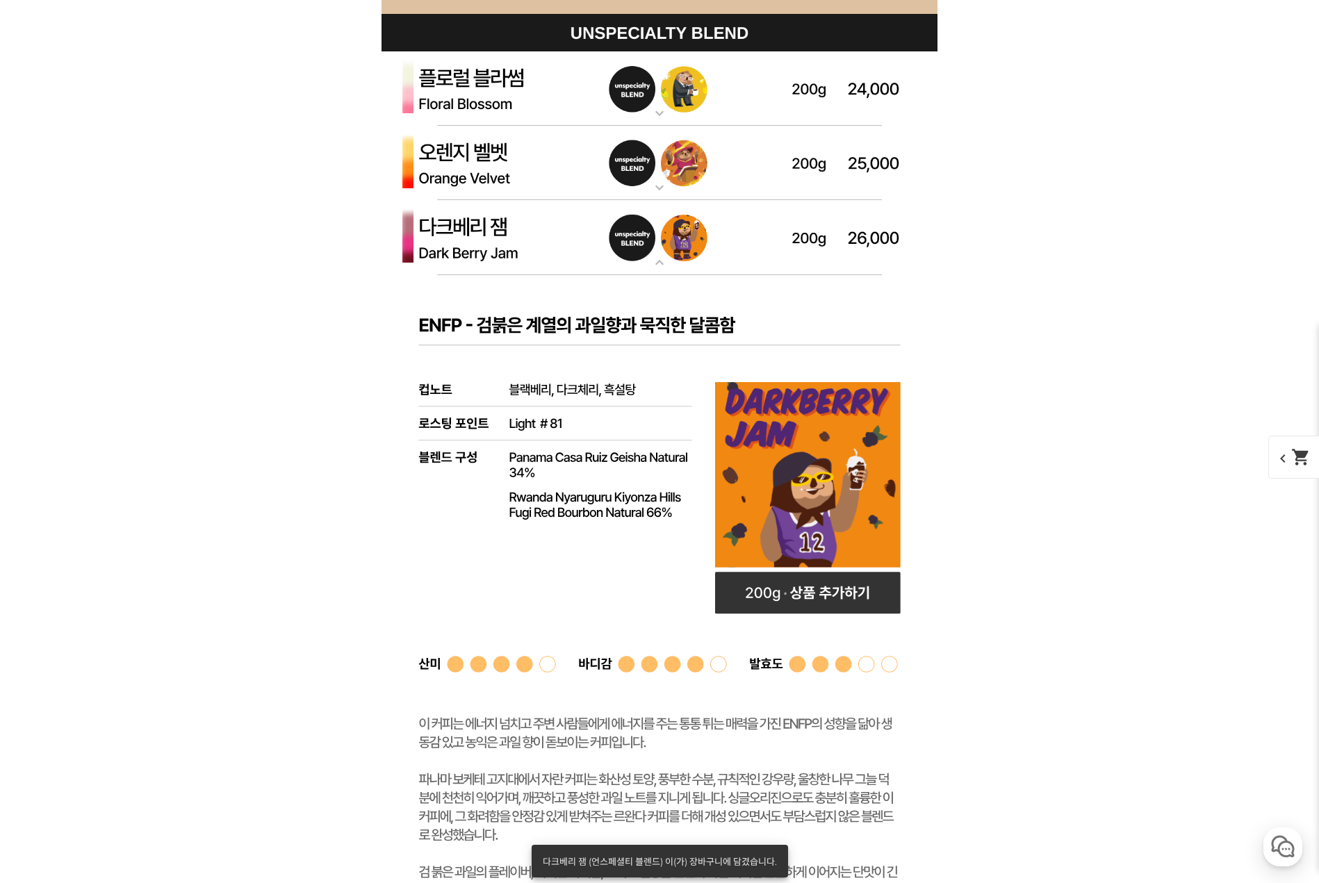
click at [769, 265] on img at bounding box center [660, 237] width 556 height 75
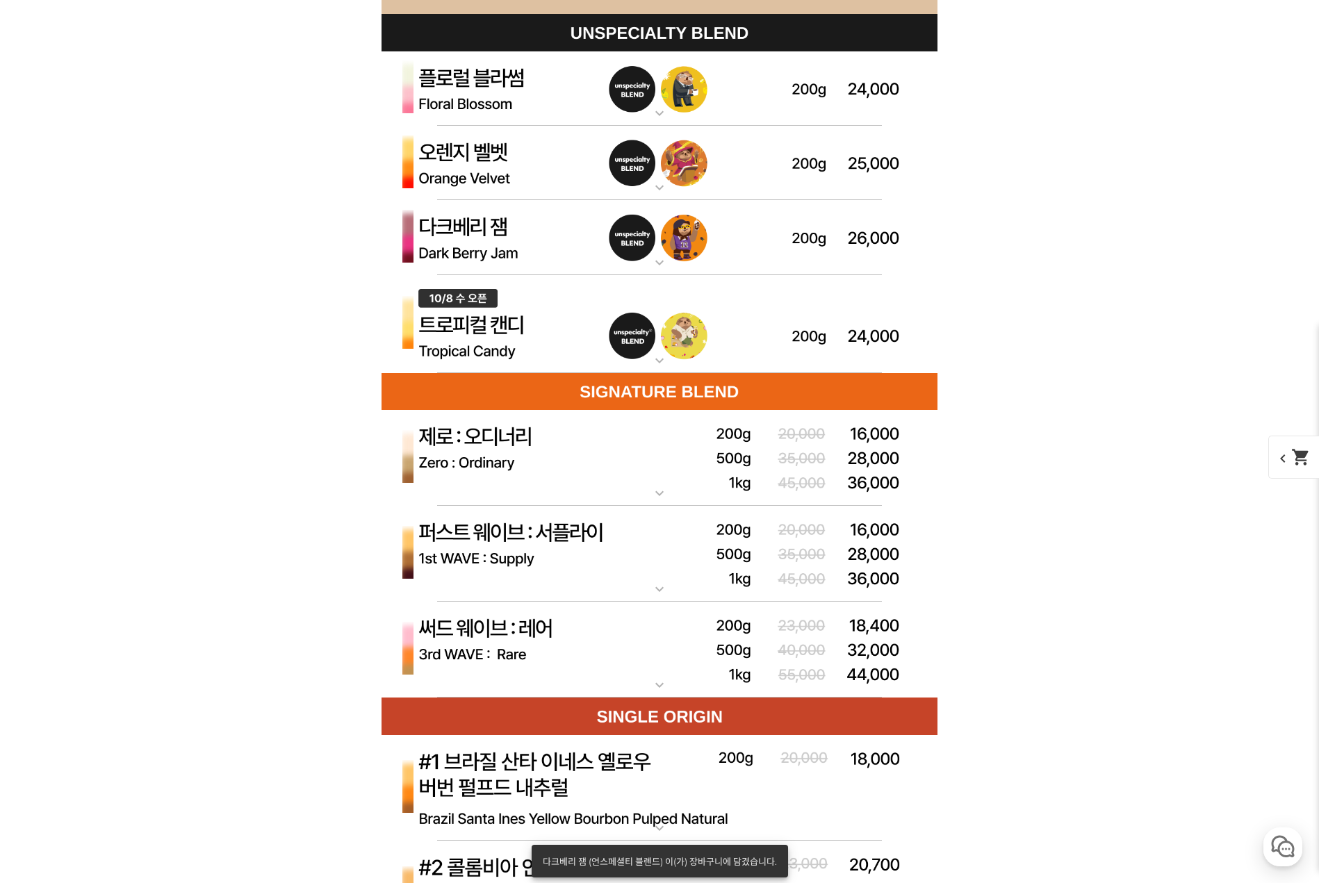
click at [730, 309] on img at bounding box center [660, 324] width 556 height 99
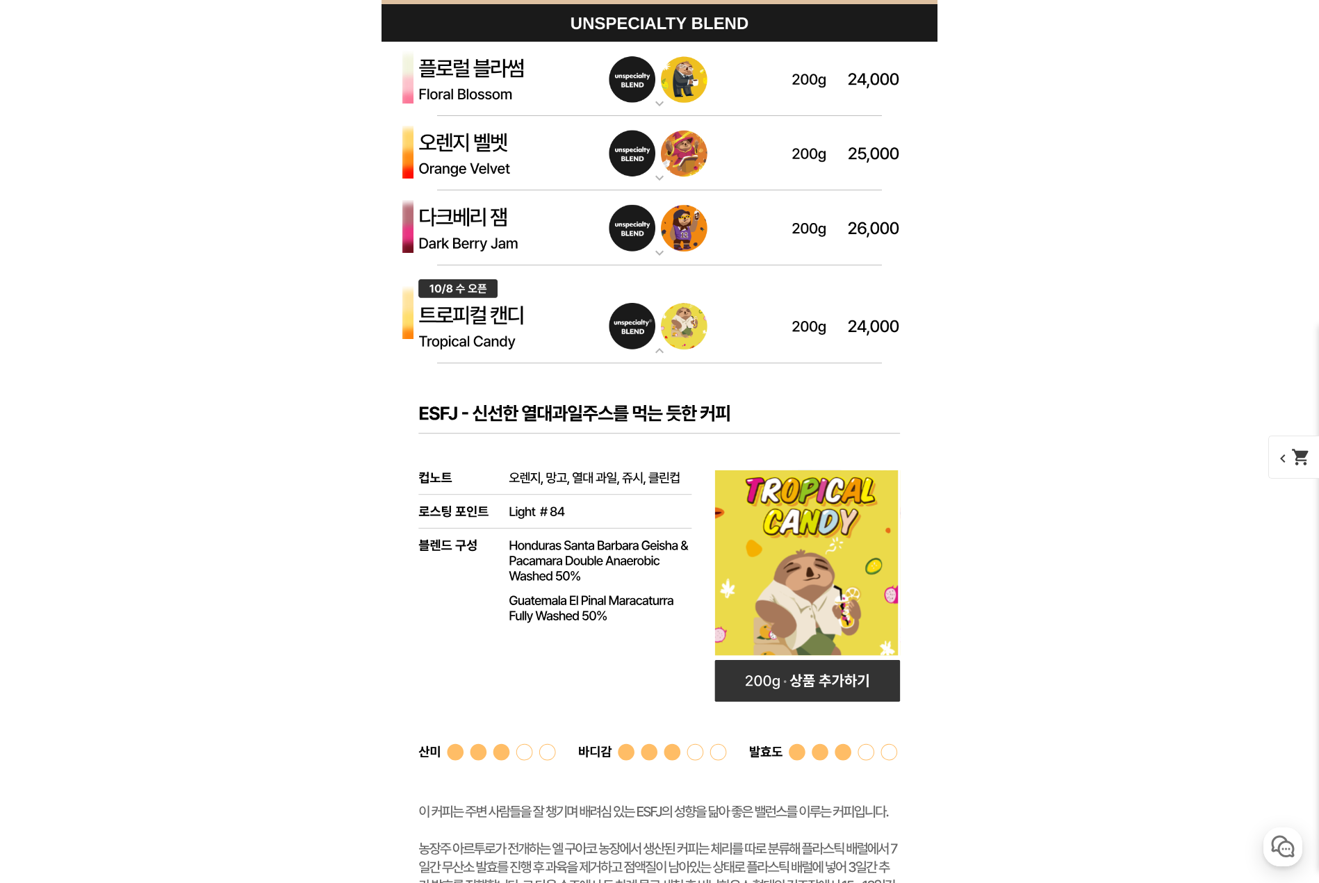
scroll to position [4170, 0]
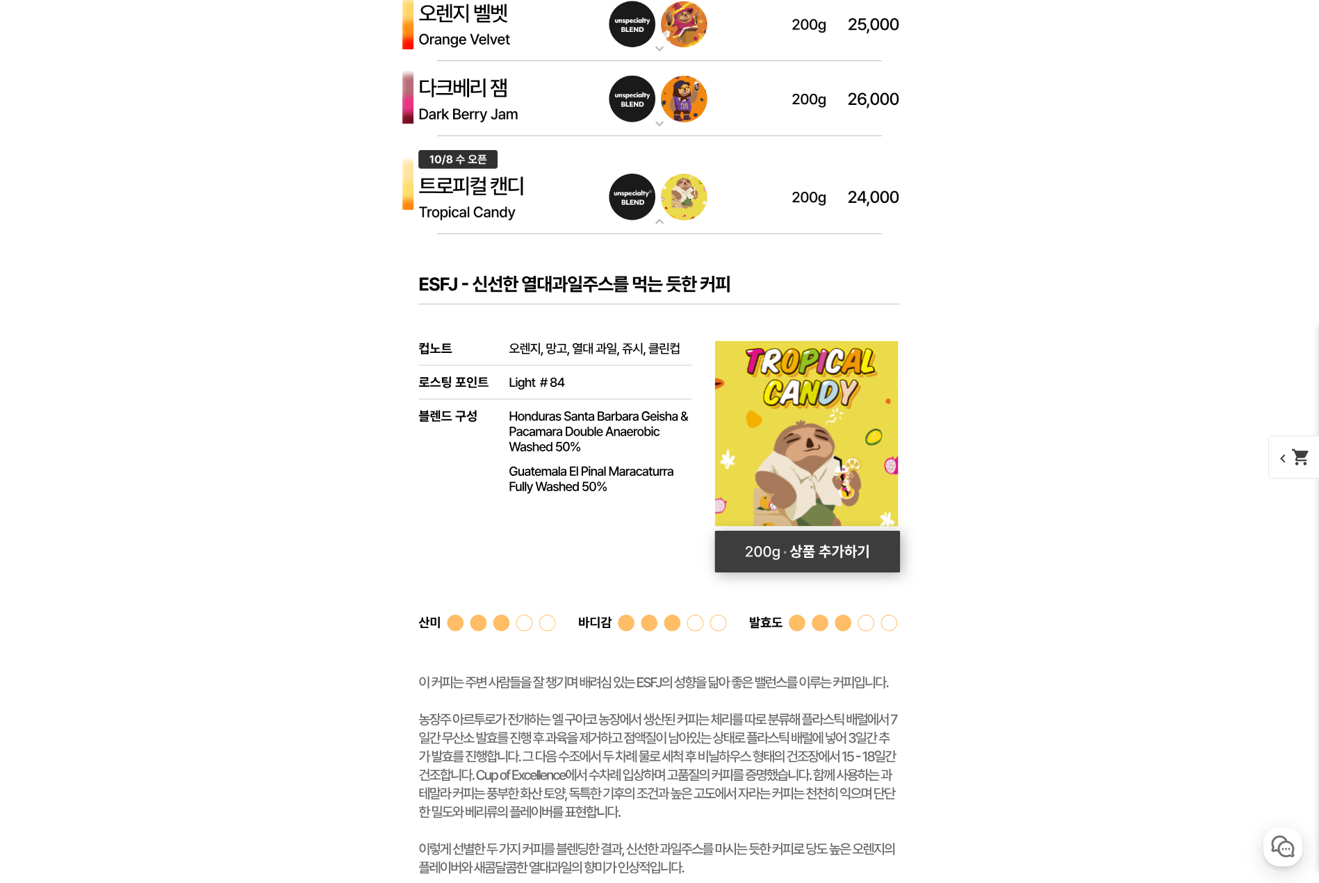
click at [876, 559] on rect at bounding box center [808, 552] width 186 height 42
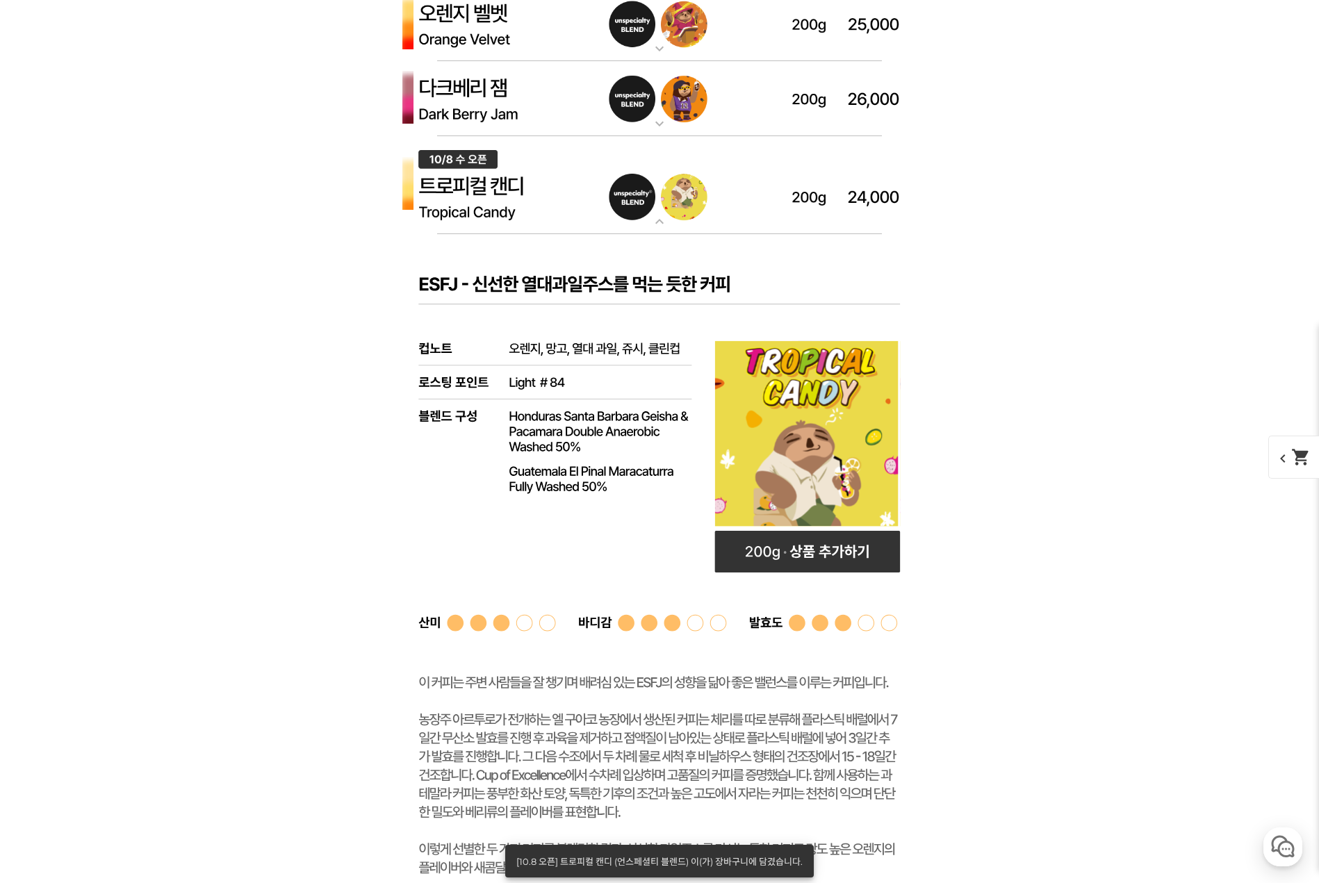
click at [1313, 465] on span "chevron_left shopping_cart" at bounding box center [1304, 457] width 72 height 43
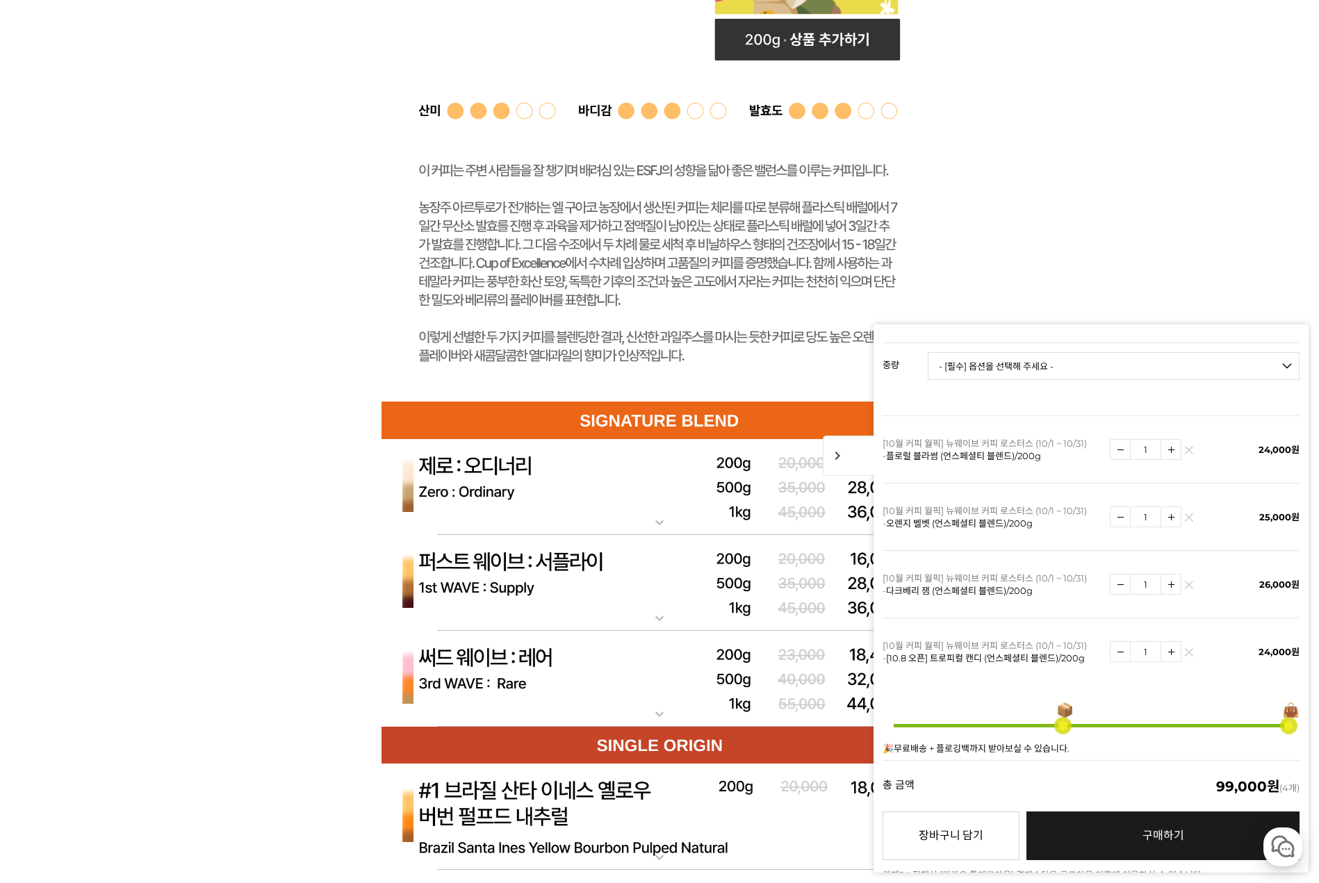
scroll to position [4795, 0]
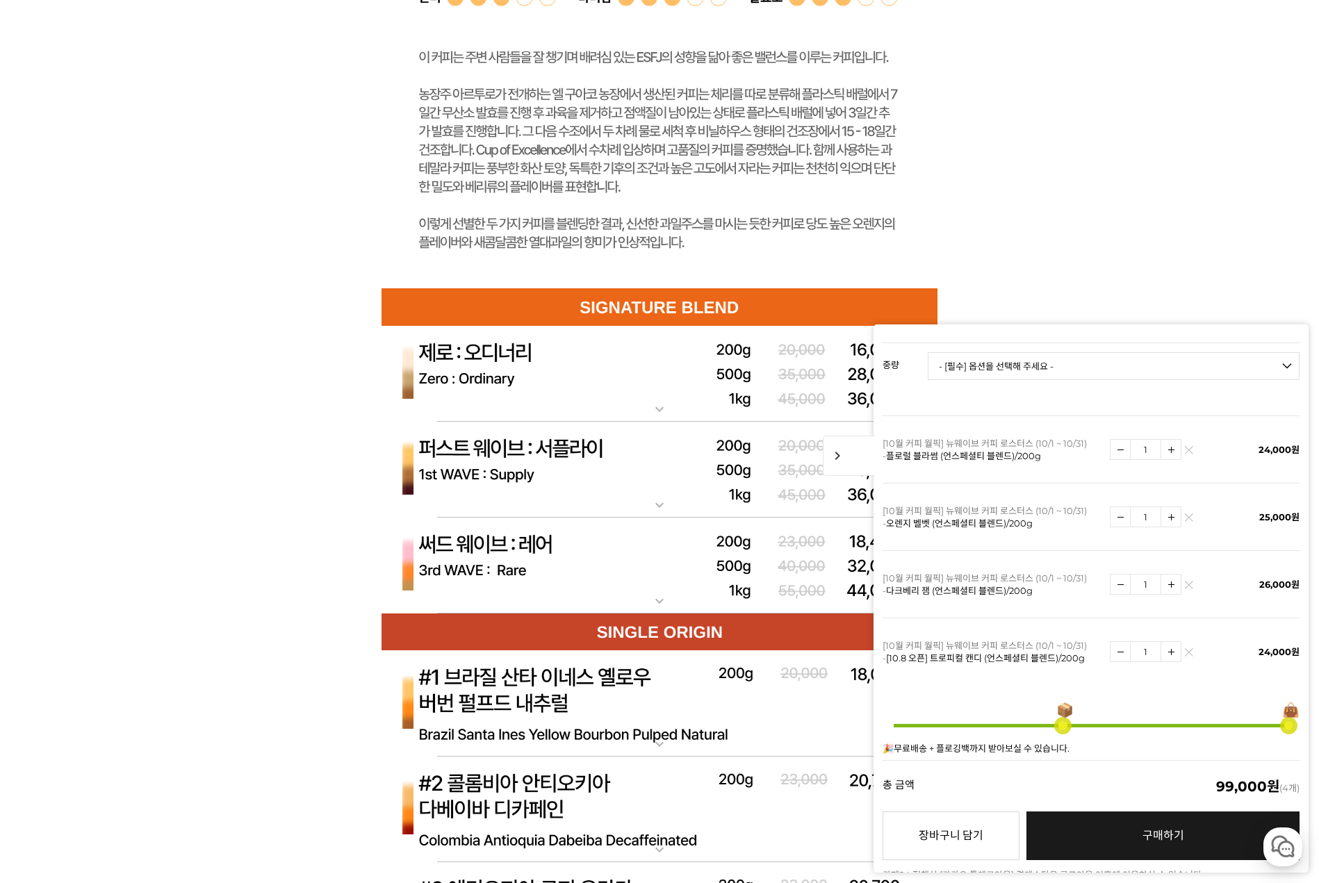
click at [523, 542] on img at bounding box center [660, 566] width 556 height 97
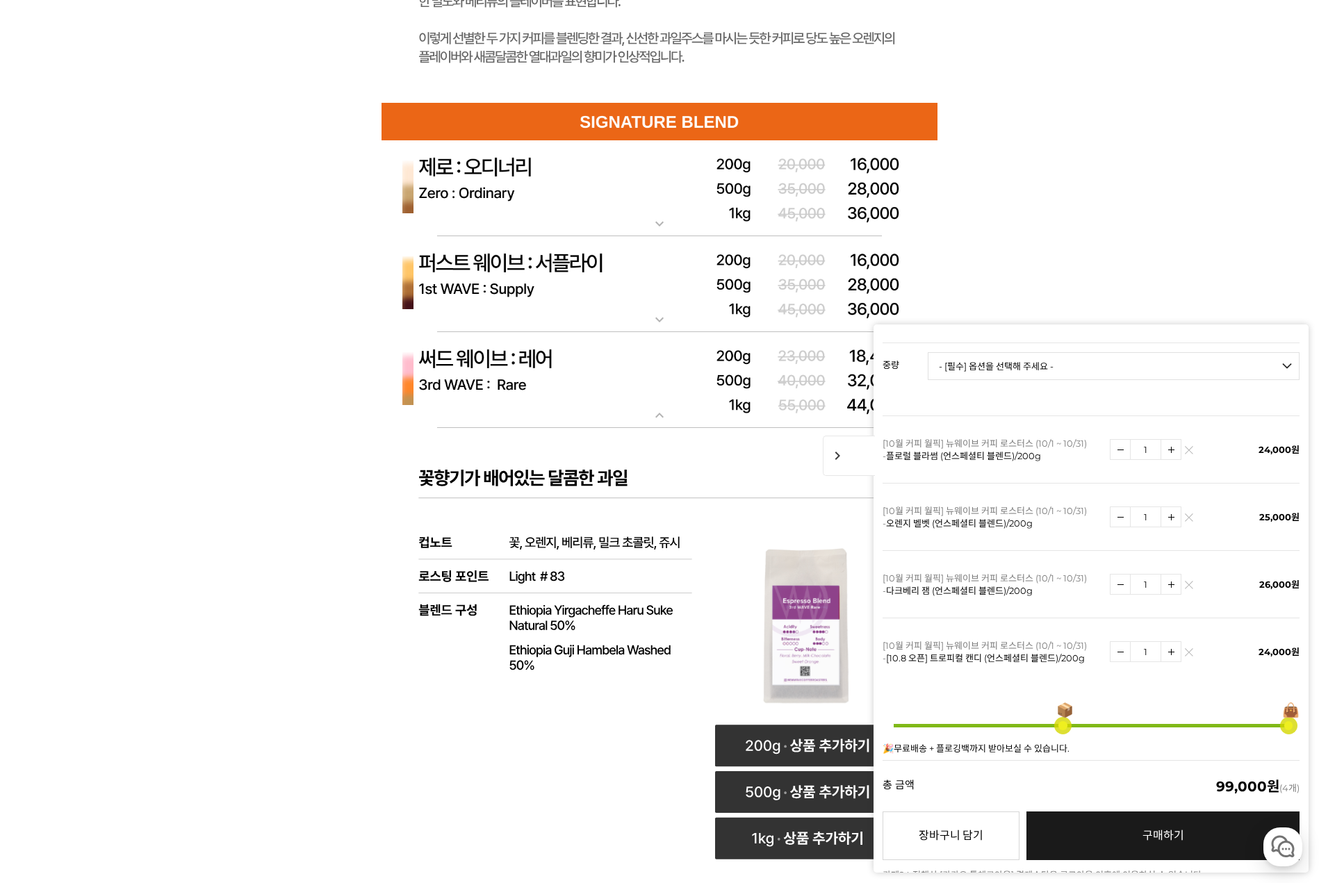
scroll to position [5004, 0]
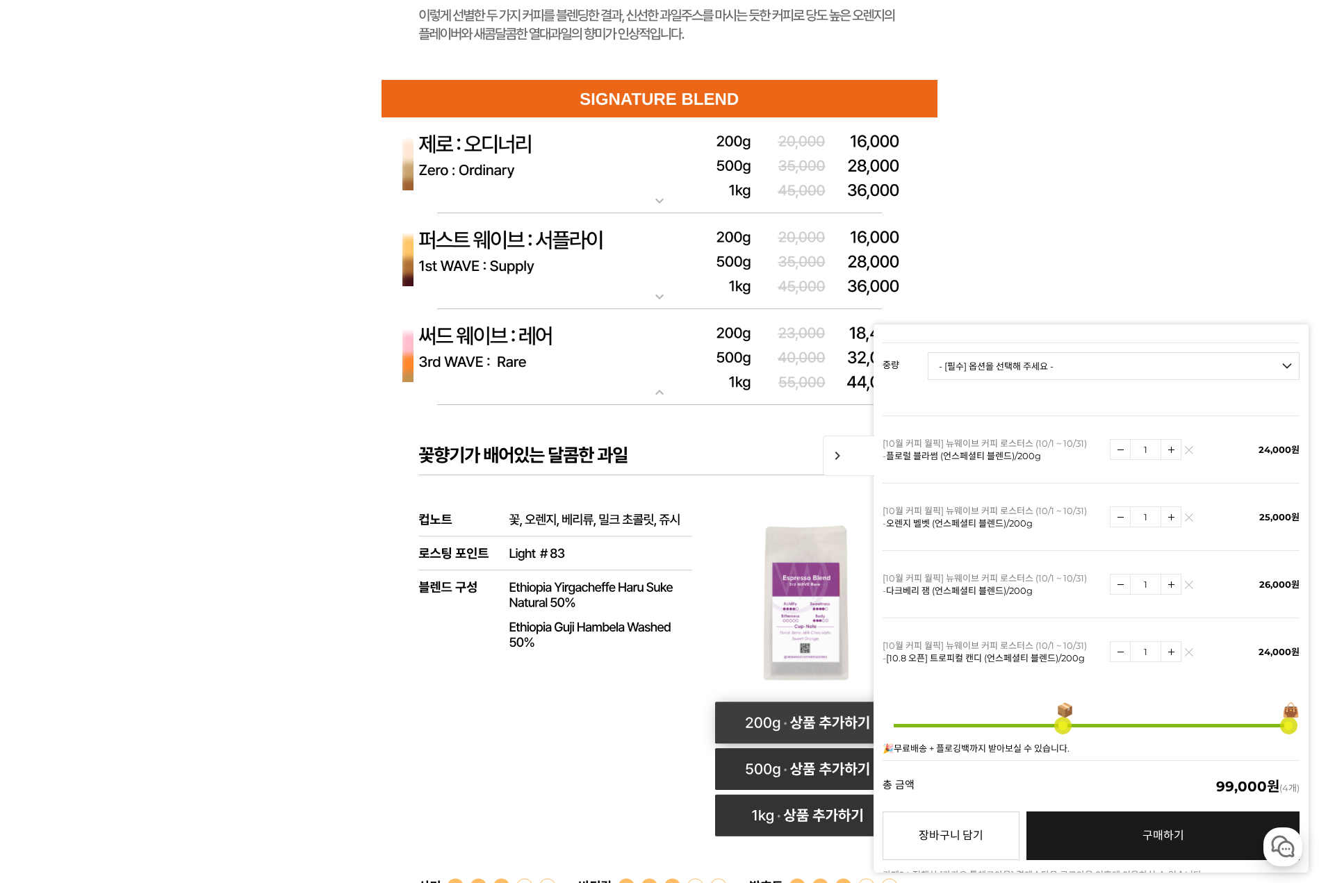
click at [808, 718] on rect at bounding box center [808, 723] width 186 height 42
select select "써드 웨이브 : 레어 ([PERSON_NAME])"
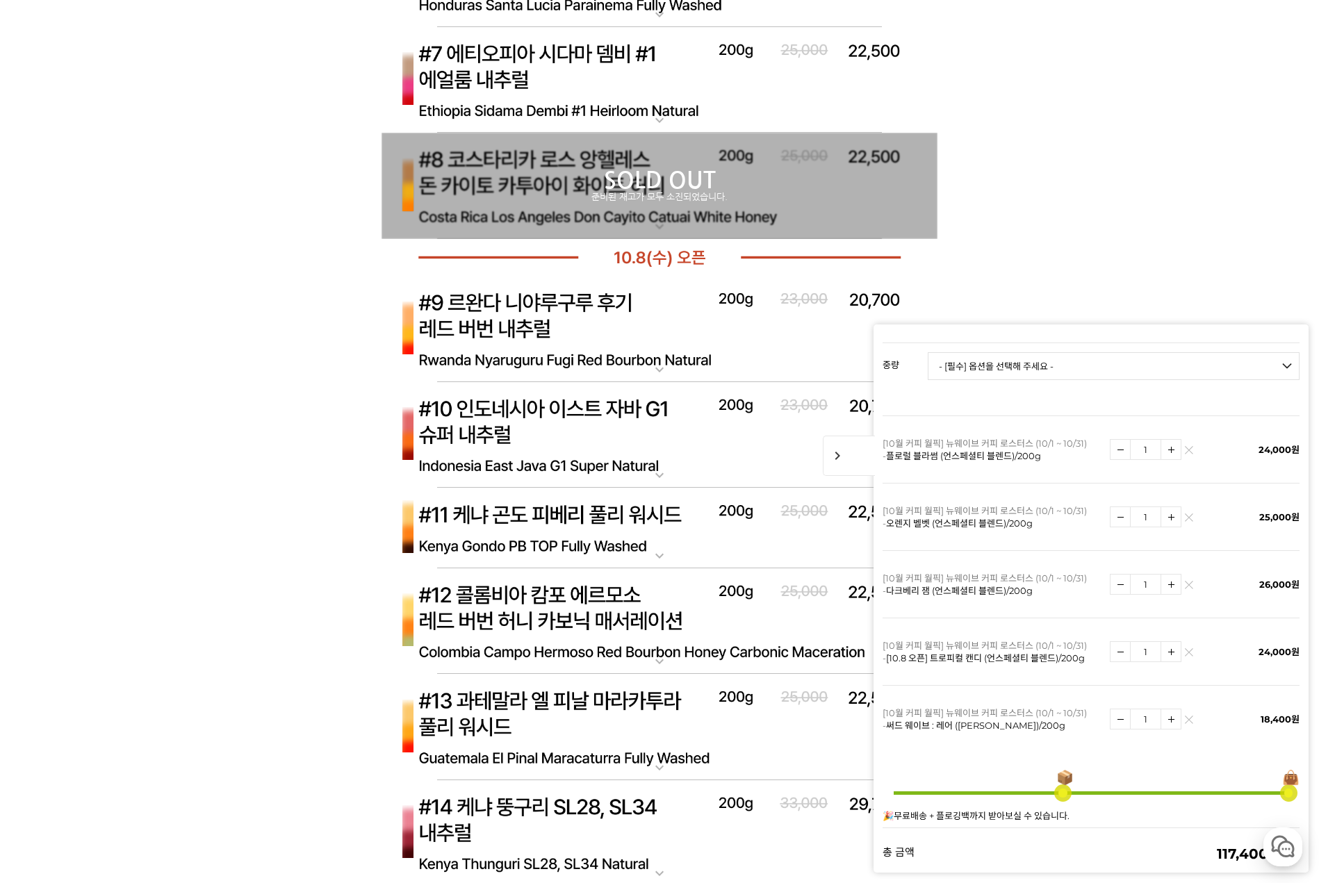
scroll to position [7019, 0]
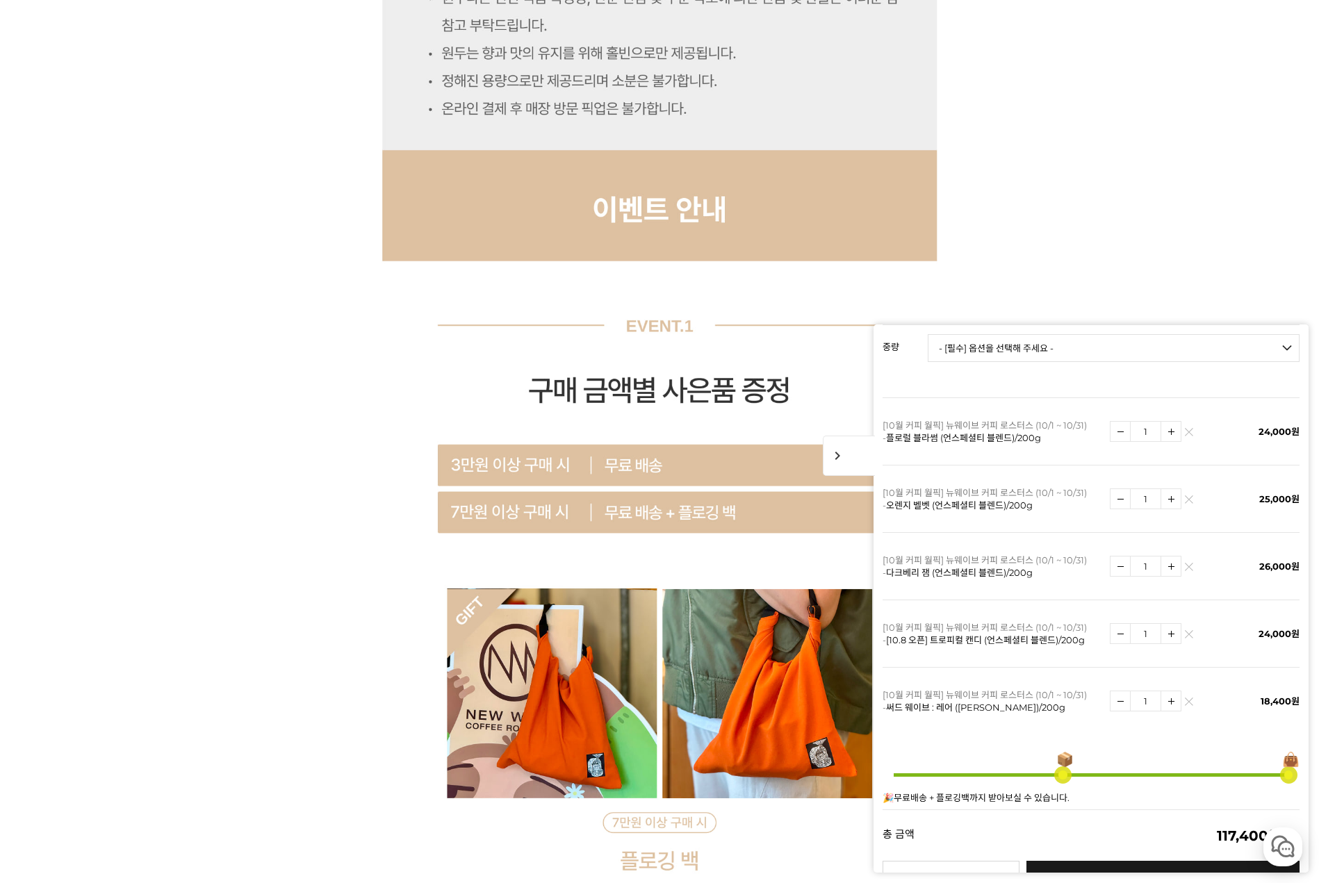
scroll to position [196, 0]
